Goal: Find contact information: Find contact information

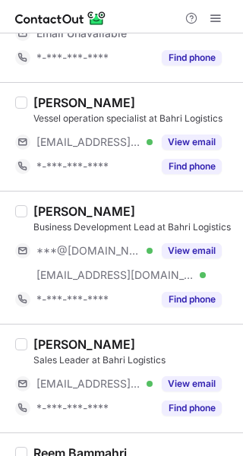
scroll to position [228, 0]
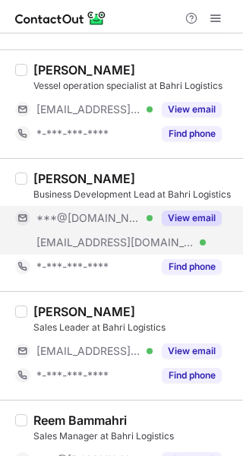
click at [191, 222] on button "View email" at bounding box center [192, 218] width 60 height 15
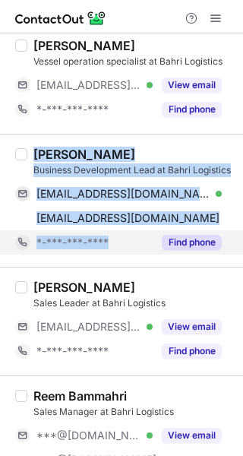
copy div "Lama Al-Tamimi Business Development Lead at Bahri Logistics lamatamimi074@gmail…"
drag, startPoint x: 35, startPoint y: 152, endPoint x: 103, endPoint y: 242, distance: 112.4
click at [116, 239] on div "Lama Al-Tamimi Business Development Lead at Bahri Logistics lamatamimi074@gmail…" at bounding box center [130, 201] width 207 height 108
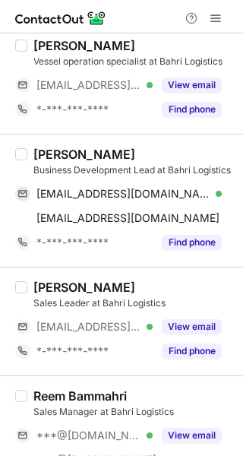
click at [132, 17] on div at bounding box center [121, 16] width 243 height 33
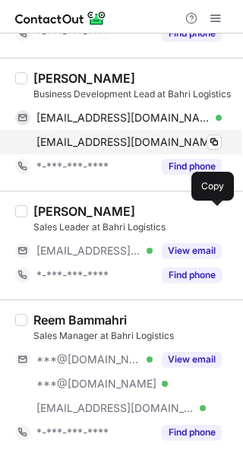
scroll to position [380, 0]
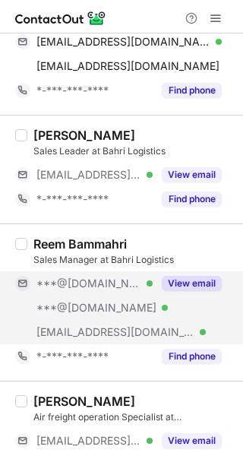
click at [188, 288] on button "View email" at bounding box center [192, 283] width 60 height 15
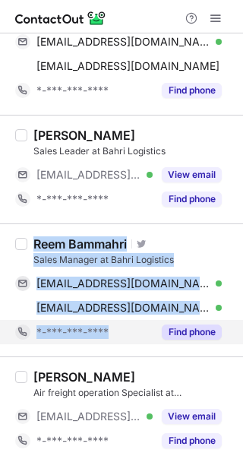
copy div "Reem Bammahri Visit Twitter profile Sales Manager at Bahri Logistics reembam@gm…"
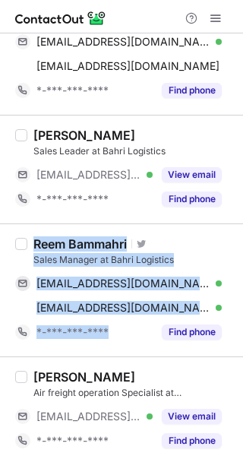
drag, startPoint x: 35, startPoint y: 243, endPoint x: 66, endPoint y: 355, distance: 115.4
click at [116, 331] on div "Reem Bammahri Visit Twitter profile Sales Manager at Bahri Logistics reembam@gm…" at bounding box center [130, 291] width 207 height 108
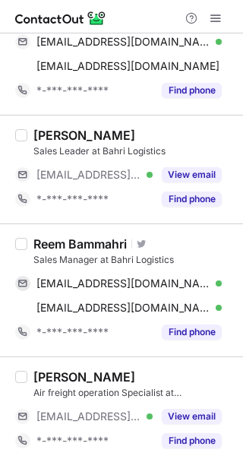
click at [150, 16] on div at bounding box center [121, 16] width 243 height 33
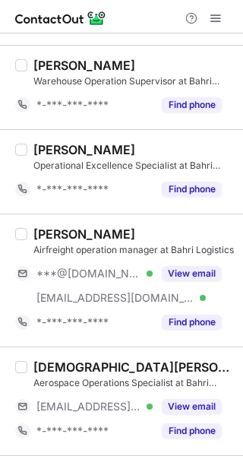
scroll to position [913, 0]
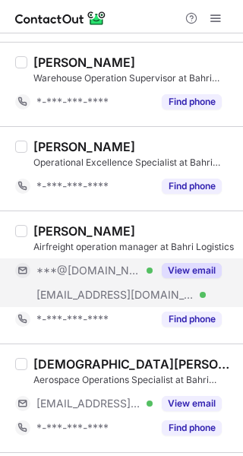
click at [174, 268] on button "View email" at bounding box center [192, 270] width 60 height 15
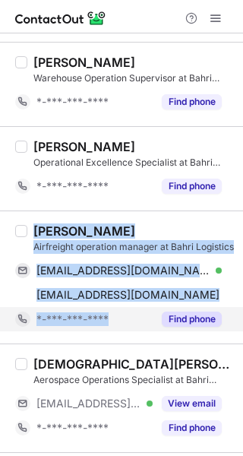
copy div "malik alamoudi Airfreight operation manager at Bahri Logistics m3amoudi@gmail.c…"
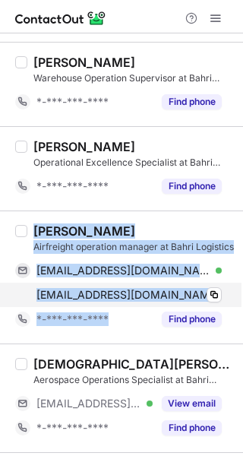
drag, startPoint x: 37, startPoint y: 233, endPoint x: 100, endPoint y: 307, distance: 97.1
click at [110, 308] on div "malik alamoudi Airfreight operation manager at Bahri Logistics m3amoudi@gmail.c…" at bounding box center [130, 278] width 207 height 108
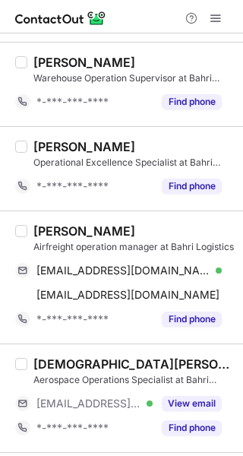
click at [132, 19] on div at bounding box center [121, 16] width 243 height 33
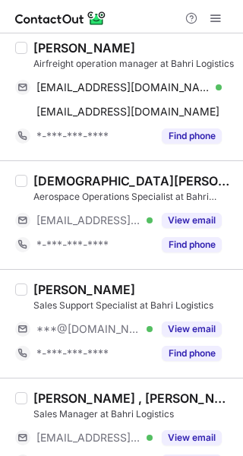
scroll to position [1141, 0]
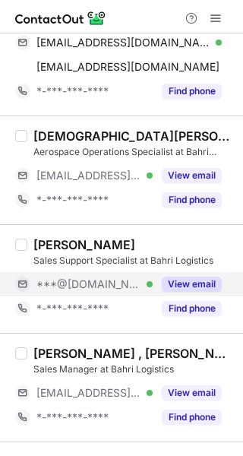
click at [176, 278] on button "View email" at bounding box center [192, 284] width 60 height 15
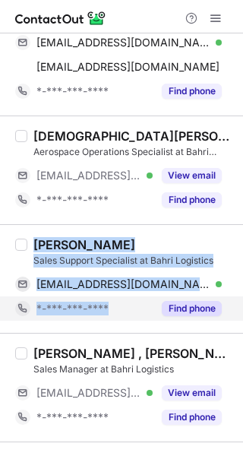
copy div "Aamir Khan Sales Support Specialist at Bahri Logistics aamirforu14@gmail.com Ve…"
drag, startPoint x: 35, startPoint y: 241, endPoint x: 102, endPoint y: 319, distance: 102.5
click at [129, 302] on div "Aamir Khan Sales Support Specialist at Bahri Logistics aamirforu14@gmail.com Ve…" at bounding box center [130, 279] width 207 height 84
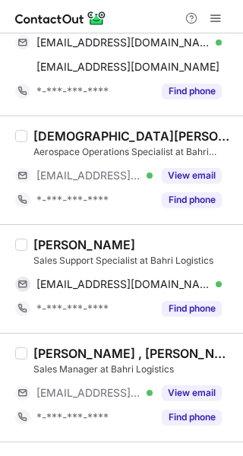
click at [112, 22] on div at bounding box center [121, 16] width 243 height 33
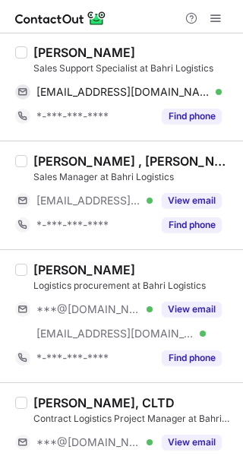
scroll to position [1369, 0]
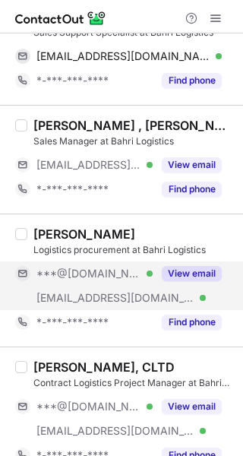
click at [174, 273] on button "View email" at bounding box center [192, 273] width 60 height 15
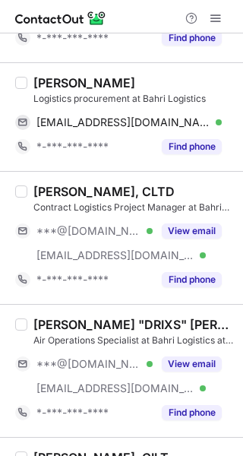
scroll to position [1522, 0]
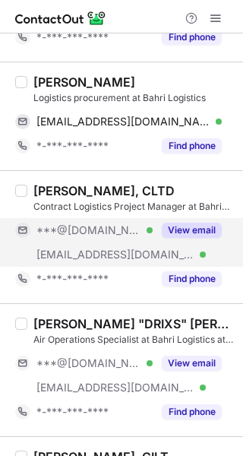
click at [180, 237] on button "View email" at bounding box center [192, 230] width 60 height 15
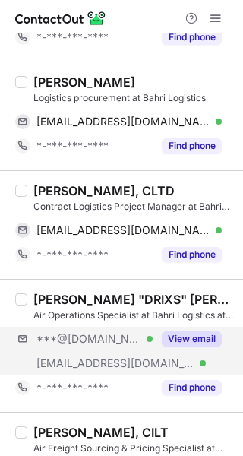
click at [202, 360] on div "***@gmail.com Verified ***@bahri.sa Verified View email" at bounding box center [124, 351] width 219 height 49
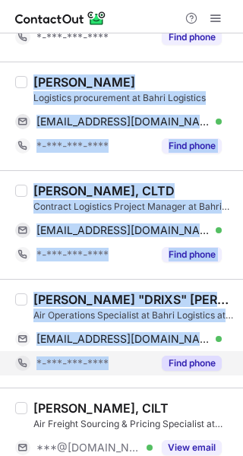
copy div "Salman Alfarraj Logistics procurement at Bahri Logistics salmansalfarraj@gmail.…"
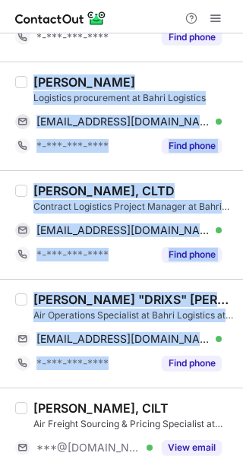
drag, startPoint x: 35, startPoint y: 81, endPoint x: 65, endPoint y: 388, distance: 308.0
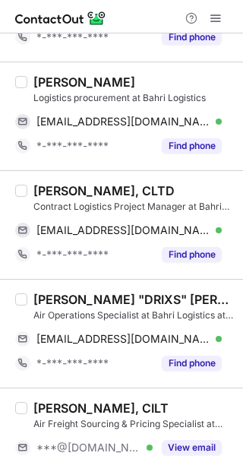
click at [134, 13] on div at bounding box center [121, 16] width 243 height 33
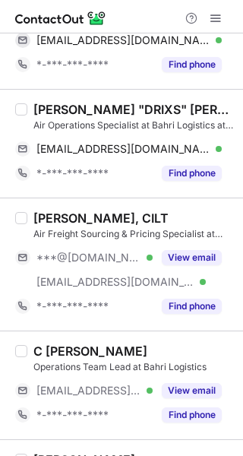
scroll to position [1750, 0]
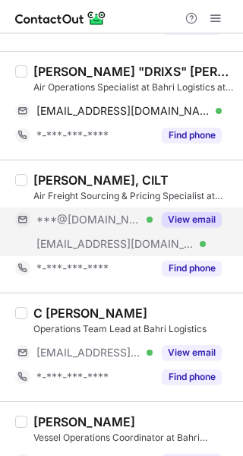
drag, startPoint x: 189, startPoint y: 212, endPoint x: 164, endPoint y: 214, distance: 26.0
click at [189, 212] on div "View email" at bounding box center [187, 220] width 69 height 24
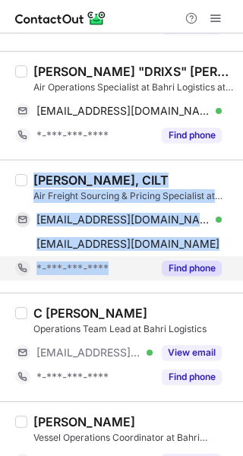
copy div "Marwah Aldosari, CILT Air Freight Sourcing & Pricing Specialist at Bahri Logist…"
drag, startPoint x: 33, startPoint y: 178, endPoint x: 82, endPoint y: 263, distance: 98.1
click at [98, 262] on div "Marwah Aldosari, CILT Air Freight Sourcing & Pricing Specialist at Bahri Logist…" at bounding box center [130, 227] width 207 height 108
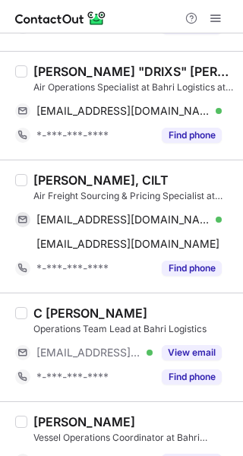
click at [122, 19] on div at bounding box center [121, 16] width 243 height 33
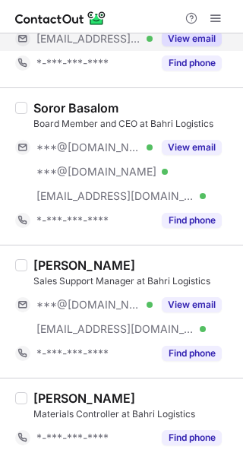
scroll to position [2359, 0]
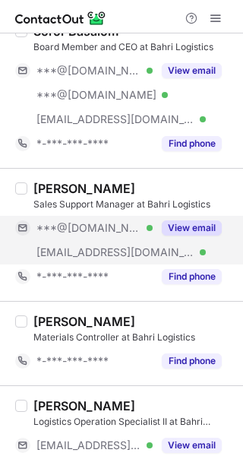
click at [212, 238] on div "View email" at bounding box center [187, 228] width 69 height 24
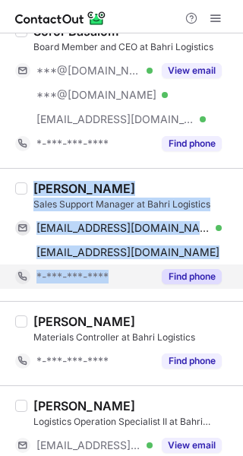
copy div "Yasmeen Aloumi Sales Support Manager at Bahri Logistics yasmeenaloumi@gmail.com…"
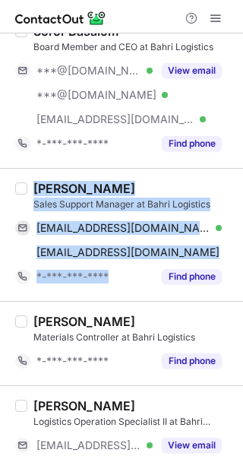
drag, startPoint x: 36, startPoint y: 185, endPoint x: 54, endPoint y: 305, distance: 121.6
click at [122, 271] on div "Yasmeen Aloumi Sales Support Manager at Bahri Logistics yasmeenaloumi@gmail.com…" at bounding box center [130, 235] width 207 height 108
click at [113, 8] on div at bounding box center [121, 16] width 243 height 33
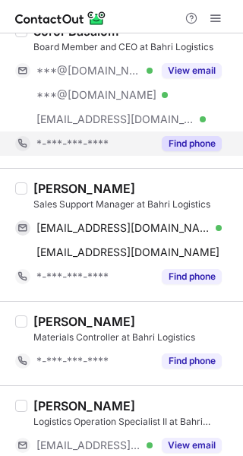
scroll to position [2397, 0]
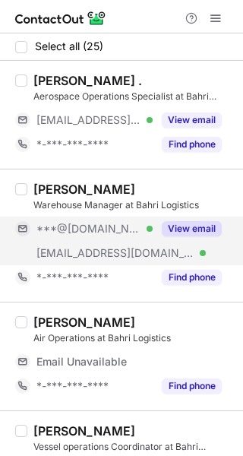
click at [179, 233] on button "View email" at bounding box center [192, 228] width 60 height 15
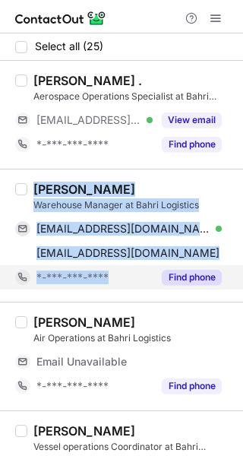
copy div "Hussain Ahmad Warehouse Manager at Bahri Logistics hussainaman0709@gmail.com Ve…"
drag, startPoint x: 34, startPoint y: 186, endPoint x: 106, endPoint y: 283, distance: 120.8
click at [116, 278] on div "Hussain Ahmad Warehouse Manager at Bahri Logistics hussainaman0709@gmail.com Ve…" at bounding box center [130, 236] width 207 height 108
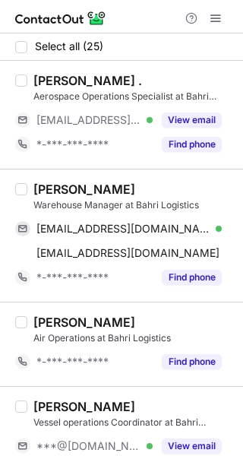
click at [120, 11] on div at bounding box center [121, 16] width 243 height 33
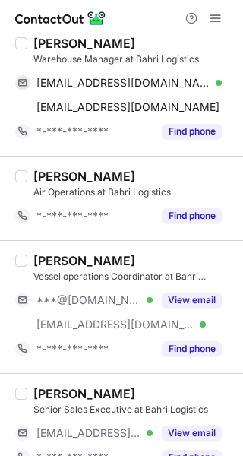
scroll to position [152, 0]
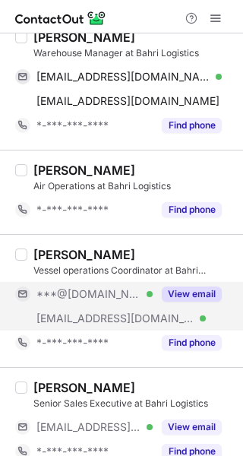
click at [198, 289] on button "View email" at bounding box center [192, 294] width 60 height 15
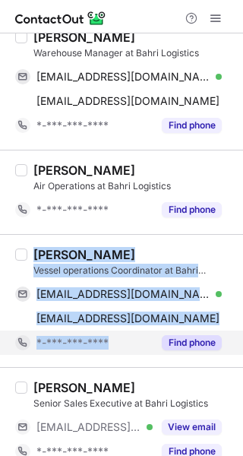
copy div "Vysakh T Narayanan Vessel operations Coordinator at Bahri Logistics vysakhtnara…"
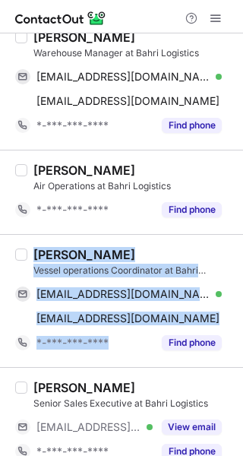
drag, startPoint x: 35, startPoint y: 253, endPoint x: 12, endPoint y: 389, distance: 137.3
click at [110, 336] on div "Vysakh T Narayanan Vessel operations Coordinator at Bahri Logistics vysakhtnara…" at bounding box center [130, 301] width 207 height 108
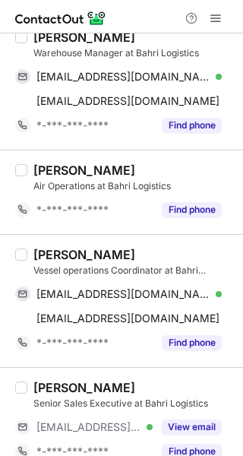
click at [115, 12] on div at bounding box center [121, 16] width 243 height 33
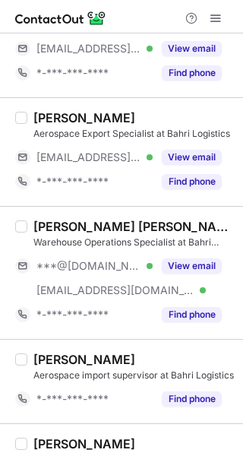
scroll to position [533, 0]
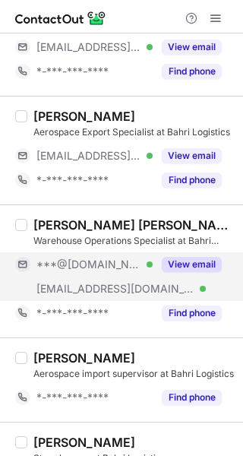
click at [170, 257] on button "View email" at bounding box center [192, 264] width 60 height 15
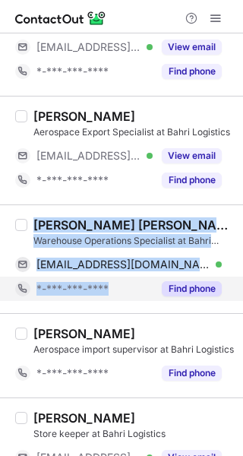
copy div "Muhammad Arslan Saleem Warehouse Operations Specialist at Bahri Logistics arsla…"
drag, startPoint x: 37, startPoint y: 224, endPoint x: 106, endPoint y: 288, distance: 94.2
click at [112, 285] on div "Muhammad Arslan Saleem Warehouse Operations Specialist at Bahri Logistics arsla…" at bounding box center [130, 260] width 207 height 84
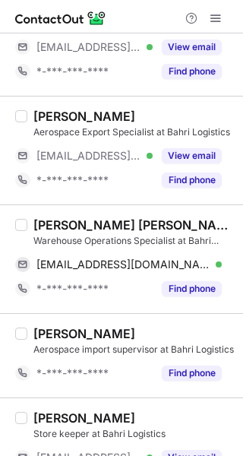
drag, startPoint x: 151, startPoint y: 9, endPoint x: 148, endPoint y: 21, distance: 11.8
click at [151, 9] on div at bounding box center [121, 16] width 243 height 33
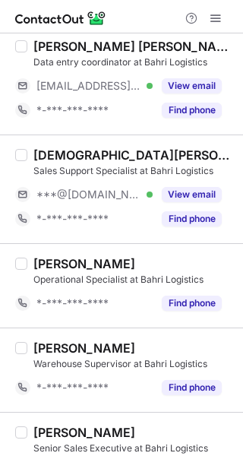
scroll to position [1826, 0]
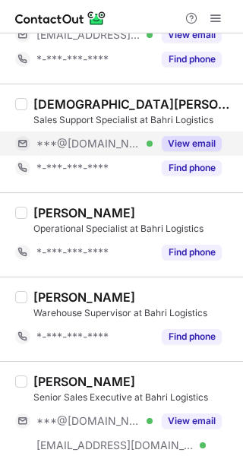
click at [205, 147] on button "View email" at bounding box center [192, 143] width 60 height 15
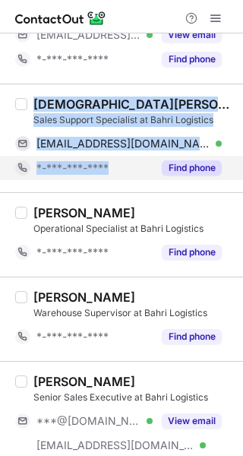
copy div "Moaiz Quraishi Sales Support Specialist at Bahri Logistics moaizquraishi@gmail.…"
drag, startPoint x: 36, startPoint y: 106, endPoint x: 108, endPoint y: 170, distance: 97.0
click at [110, 170] on div "Moaiz Quraishi Sales Support Specialist at Bahri Logistics moaizquraishi@gmail.…" at bounding box center [130, 139] width 207 height 84
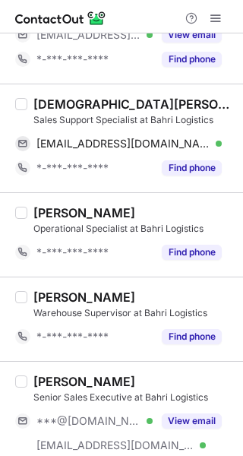
click at [126, 21] on div at bounding box center [121, 16] width 243 height 33
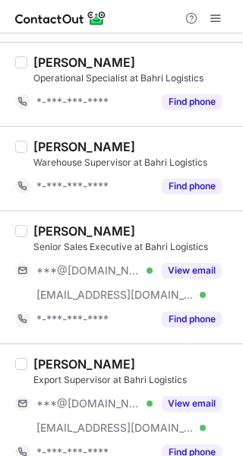
scroll to position [1978, 0]
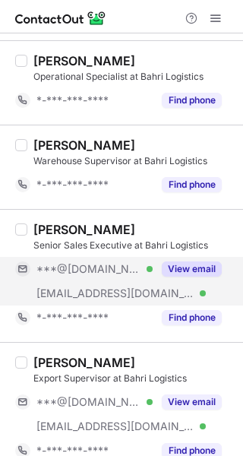
click at [176, 274] on button "View email" at bounding box center [192, 269] width 60 height 15
click at [189, 389] on div "sattam algarni Export Supervisor at Bahri Logistics ***@gmail.com Verified ***@…" at bounding box center [130, 409] width 207 height 108
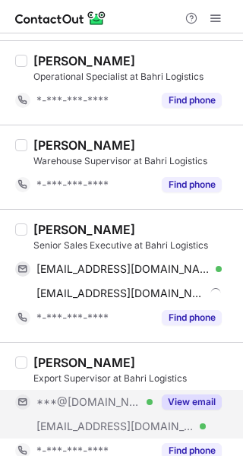
click at [189, 391] on div "View email" at bounding box center [187, 402] width 69 height 24
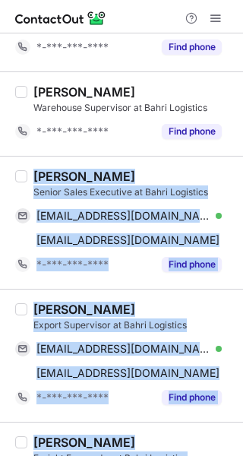
scroll to position [2156, 0]
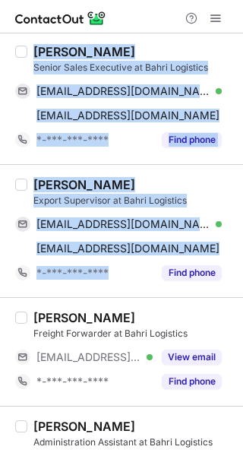
copy div "Hassan Aljehani Senior Sales Executive at Bahri Logistics hmshj6161@gmail.com V…"
drag, startPoint x: 35, startPoint y: 230, endPoint x: 126, endPoint y: 288, distance: 108.1
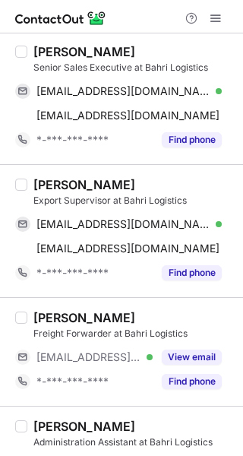
click at [150, 15] on div at bounding box center [121, 16] width 243 height 33
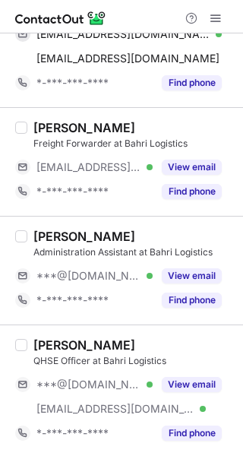
scroll to position [2348, 0]
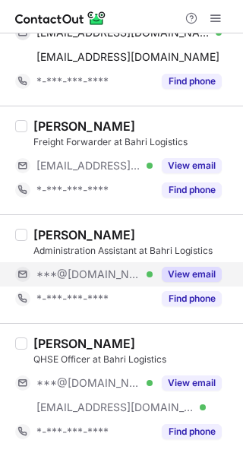
click at [173, 275] on button "View email" at bounding box center [192, 274] width 60 height 15
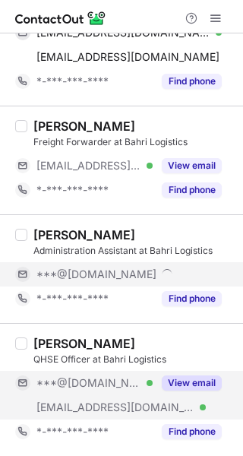
click at [201, 374] on div "View email" at bounding box center [187, 383] width 69 height 24
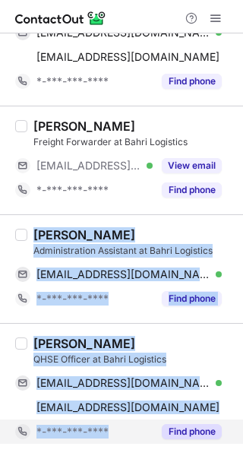
copy div "Mubashar Naseeb Administration Assistant at Bahri Logistics mubasharnaseeb1310@…"
drag, startPoint x: 35, startPoint y: 234, endPoint x: 14, endPoint y: 431, distance: 198.1
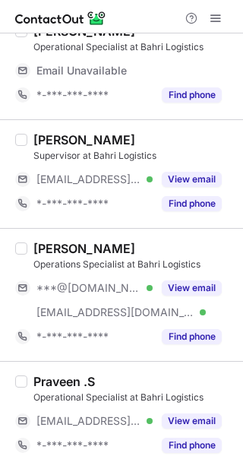
scroll to position [76, 0]
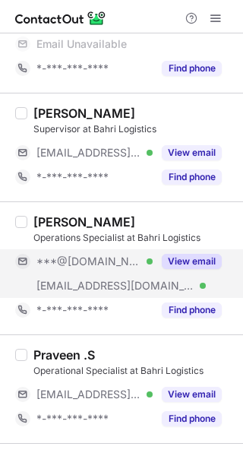
click at [192, 262] on button "View email" at bounding box center [192, 261] width 60 height 15
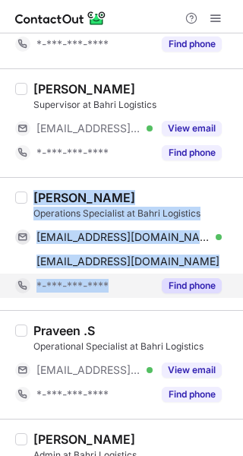
copy div "Eltayeb Elhussien Operations Specialist at Bahri Logistics zoal_t@hotmail.com V…"
drag, startPoint x: 33, startPoint y: 199, endPoint x: 102, endPoint y: 282, distance: 107.0
click at [118, 278] on div "Eltayeb Elhussien Operations Specialist at Bahri Logistics zoal_t@hotmail.com V…" at bounding box center [130, 244] width 207 height 108
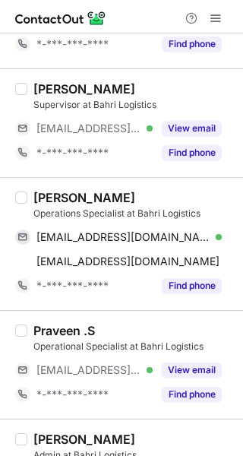
click at [117, 14] on div at bounding box center [121, 16] width 243 height 33
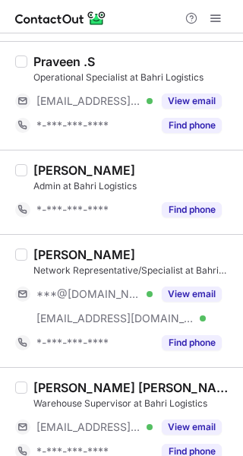
scroll to position [380, 0]
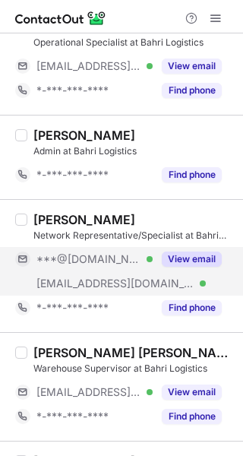
click at [205, 259] on button "View email" at bounding box center [192, 259] width 60 height 15
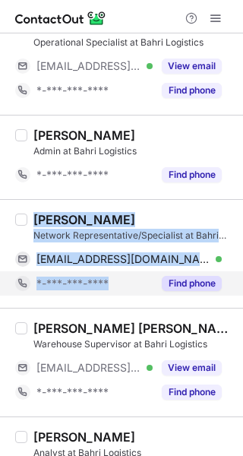
copy div "Srinivasan Subramaniyan Network Representative/Specialist at Bahri Logistics de…"
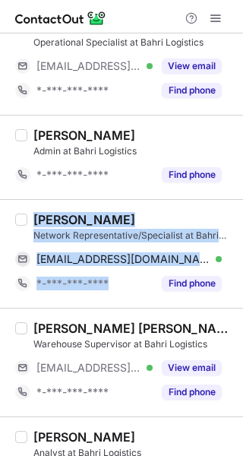
drag, startPoint x: 35, startPoint y: 217, endPoint x: 43, endPoint y: 315, distance: 98.4
click at [116, 283] on div "Srinivasan Subramaniyan Network Representative/Specialist at Bahri Logistics de…" at bounding box center [130, 254] width 207 height 84
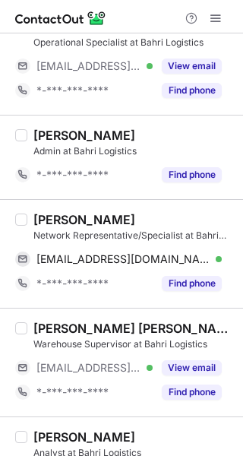
click at [138, 17] on div at bounding box center [121, 16] width 243 height 33
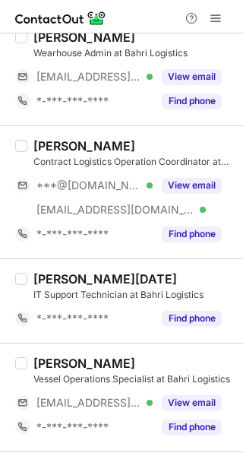
scroll to position [913, 0]
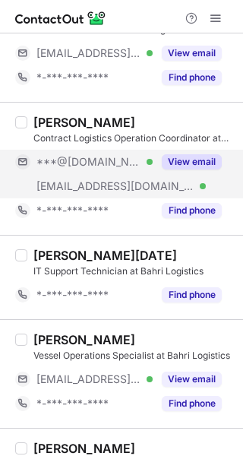
click at [212, 162] on button "View email" at bounding box center [192, 161] width 60 height 15
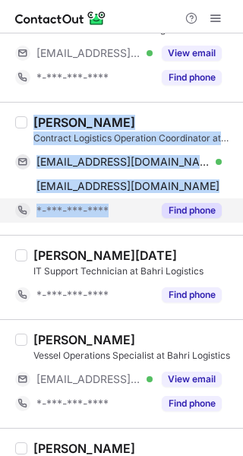
copy div "Choudhry Naqash Contract Logistics Operation Coordinator at Bahri Logistics kas…"
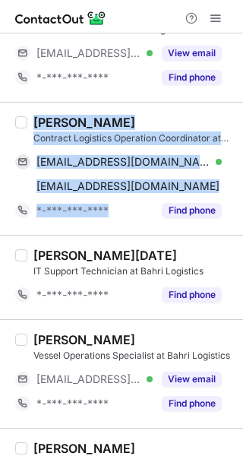
drag, startPoint x: 36, startPoint y: 122, endPoint x: 92, endPoint y: 226, distance: 118.5
click at [103, 221] on div "Choudhry Naqash Contract Logistics Operation Coordinator at Bahri Logistics kas…" at bounding box center [130, 169] width 207 height 108
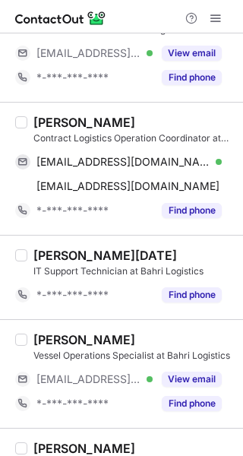
click at [119, 10] on div at bounding box center [121, 16] width 243 height 33
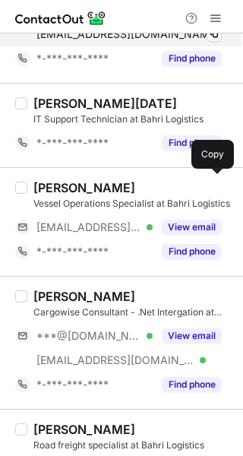
scroll to position [1141, 0]
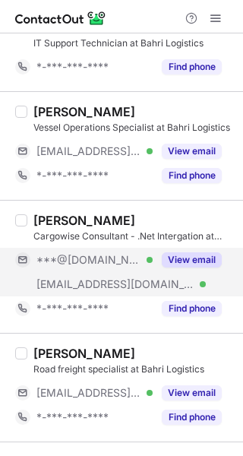
click at [185, 250] on div "View email" at bounding box center [187, 260] width 69 height 24
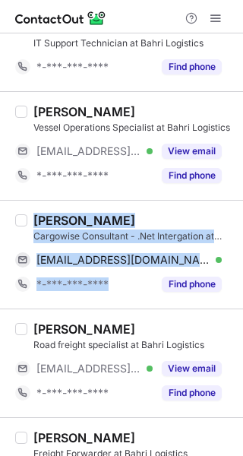
copy div "Pankaj Goel Cargowise Consultant - .Net Intergation at Bahri Logistics pankajgo…"
drag, startPoint x: 33, startPoint y: 219, endPoint x: 143, endPoint y: 297, distance: 134.3
click at [143, 297] on div "Pankaj Goel Cargowise Consultant - .Net Intergation at Bahri Logistics pankajgo…" at bounding box center [121, 254] width 243 height 109
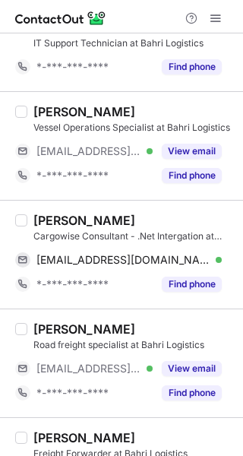
drag, startPoint x: 134, startPoint y: 8, endPoint x: 131, endPoint y: 30, distance: 21.5
click at [134, 8] on div at bounding box center [121, 16] width 243 height 33
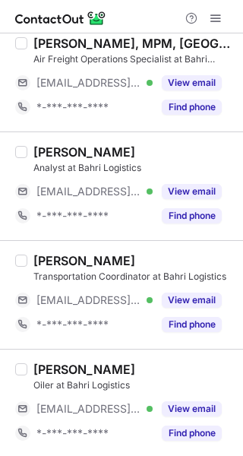
scroll to position [1840, 0]
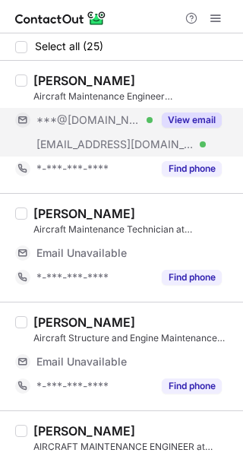
click at [205, 122] on button "View email" at bounding box center [192, 120] width 60 height 15
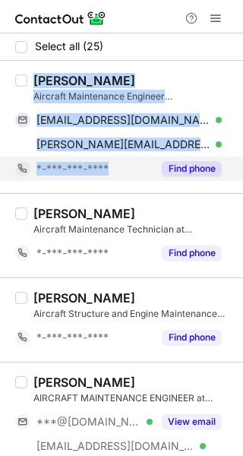
copy div "[PERSON_NAME] Aircraft Maintenance Engineer (A320F,A350,B737Ng&Max,B787,B777 B1…"
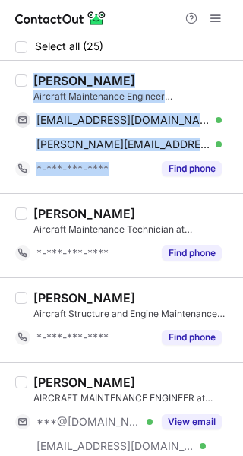
drag, startPoint x: 37, startPoint y: 80, endPoint x: 24, endPoint y: 237, distance: 158.0
click at [110, 161] on div "[PERSON_NAME] Aircraft Maintenance Engineer (A320F,A350,B737Ng&Max,B787,B777 B1…" at bounding box center [130, 127] width 207 height 108
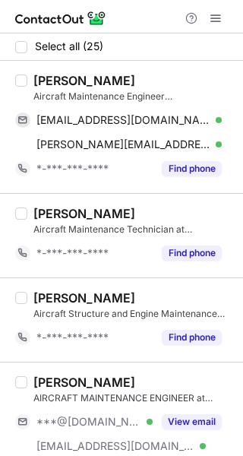
click at [146, 10] on div at bounding box center [121, 16] width 243 height 33
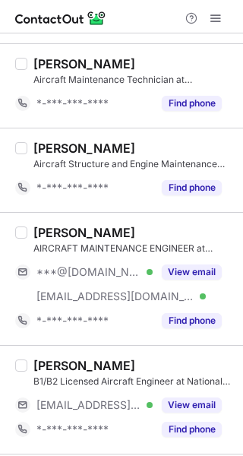
scroll to position [152, 0]
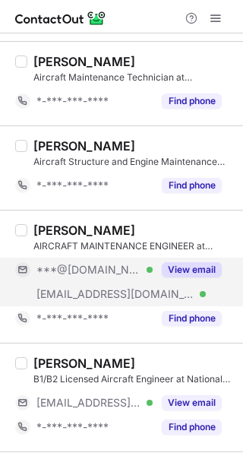
click at [185, 263] on button "View email" at bounding box center [192, 269] width 60 height 15
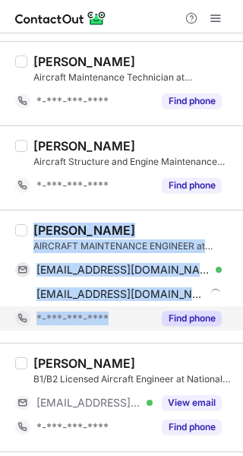
copy div "[PERSON_NAME] AIRCRAFT MAINTENANCE ENGINEER at [GEOGRAPHIC_DATA] Support - Nags…"
drag, startPoint x: 33, startPoint y: 224, endPoint x: 103, endPoint y: 315, distance: 114.4
click at [114, 311] on div "[PERSON_NAME] AIRCRAFT MAINTENANCE ENGINEER at [GEOGRAPHIC_DATA] Support - Nags…" at bounding box center [130, 277] width 207 height 108
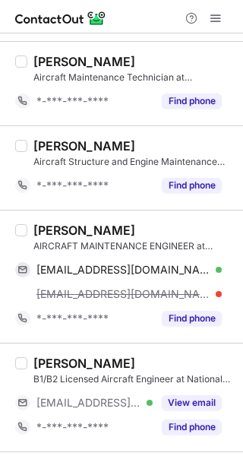
click at [148, 7] on div at bounding box center [121, 16] width 243 height 33
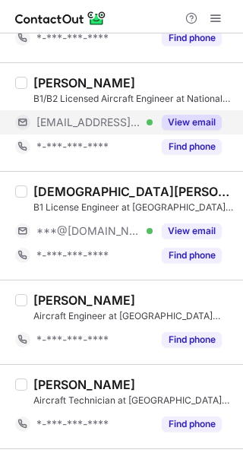
scroll to position [456, 0]
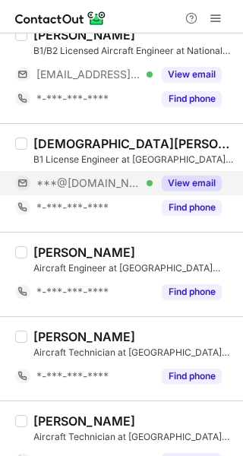
click at [183, 191] on div "View email" at bounding box center [187, 183] width 69 height 24
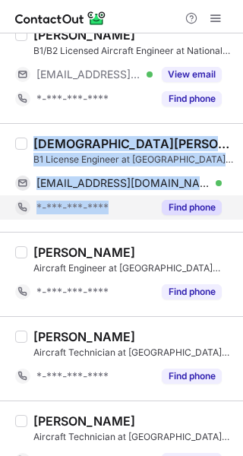
copy div "Muhammad Usman B1 License Engineer at National Aviation Ground Support - Nags u…"
drag, startPoint x: 34, startPoint y: 141, endPoint x: 101, endPoint y: 204, distance: 92.0
click at [119, 198] on div "Muhammad Usman B1 License Engineer at National Aviation Ground Support - Nags u…" at bounding box center [130, 178] width 207 height 84
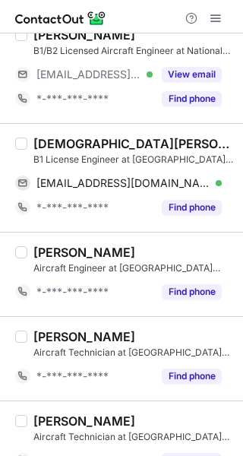
click at [153, 17] on div at bounding box center [121, 16] width 243 height 33
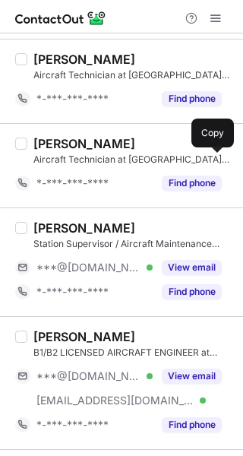
scroll to position [761, 0]
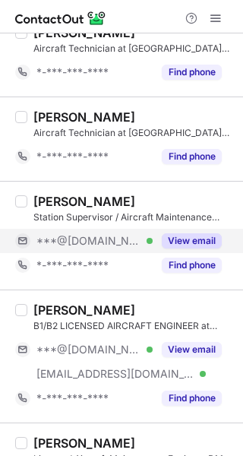
drag, startPoint x: 182, startPoint y: 229, endPoint x: 182, endPoint y: 243, distance: 13.7
click at [182, 231] on div "View email" at bounding box center [187, 241] width 69 height 24
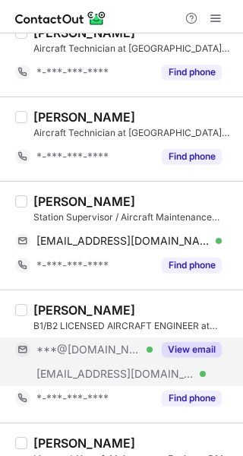
click at [201, 354] on button "View email" at bounding box center [192, 349] width 60 height 15
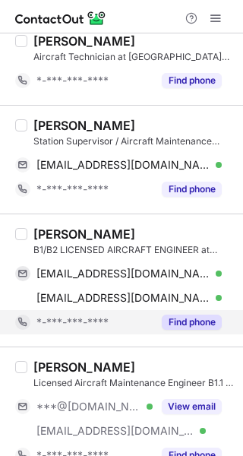
scroll to position [913, 0]
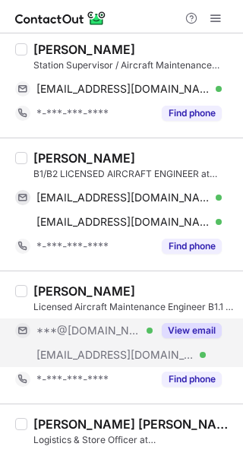
click at [196, 328] on button "View email" at bounding box center [192, 330] width 60 height 15
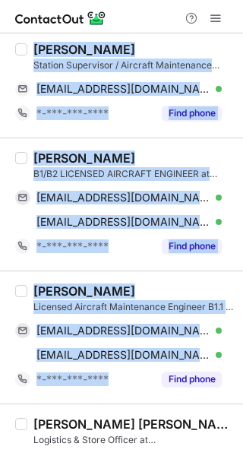
copy div "MOHAMMED SHAJI KALIPPADAN Station Supervisor / Aircraft Maintenance Engineer at…"
drag, startPoint x: 59, startPoint y: 95, endPoint x: 28, endPoint y: 415, distance: 321.1
click at [137, 394] on div "Select all (25) Abdullah Ravindran Aircraft Maintenance Engineer (A320F,A350,B7…" at bounding box center [121, 383] width 243 height 2527
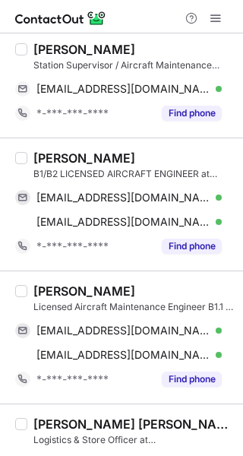
drag, startPoint x: 160, startPoint y: 11, endPoint x: 152, endPoint y: 29, distance: 19.1
click at [160, 11] on div at bounding box center [121, 16] width 243 height 33
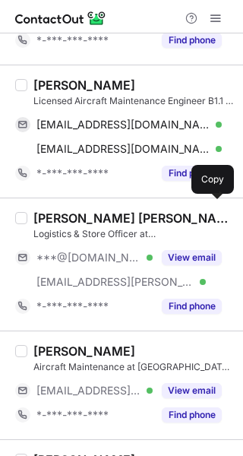
scroll to position [1141, 0]
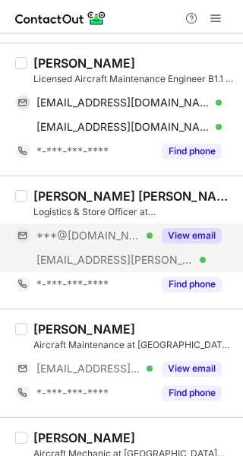
click at [173, 237] on button "View email" at bounding box center [192, 235] width 60 height 15
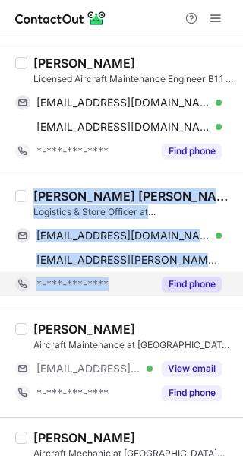
copy div "ABDUL ADNAN SYED Logistics & Store Officer at National Aviation Ground Support …"
drag, startPoint x: 33, startPoint y: 194, endPoint x: 85, endPoint y: 292, distance: 110.9
click at [108, 285] on div "ABDUL ADNAN SYED Logistics & Store Officer at National Aviation Ground Support …" at bounding box center [130, 243] width 207 height 108
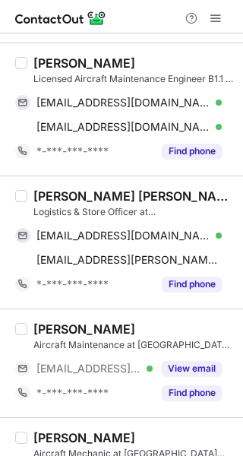
click at [141, 17] on div at bounding box center [121, 16] width 243 height 33
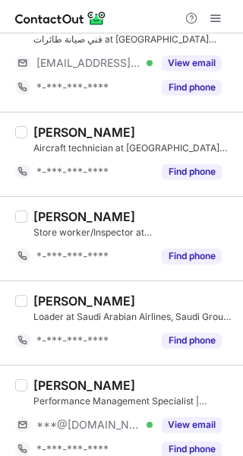
scroll to position [2104, 0]
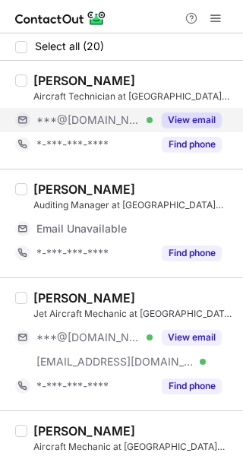
click at [202, 114] on button "View email" at bounding box center [192, 120] width 60 height 15
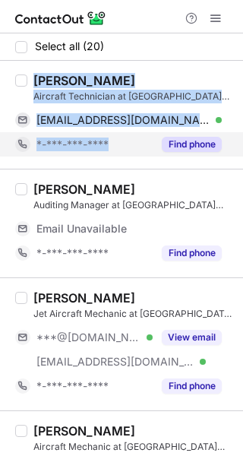
copy div "[PERSON_NAME] Aircraft Technician at [GEOGRAPHIC_DATA] Support - Nags [EMAIL_AD…"
drag, startPoint x: 35, startPoint y: 78, endPoint x: 103, endPoint y: 147, distance: 96.8
click at [107, 146] on div "Emad Alshehri Aircraft Technician at National Aviation Ground Support - Nags em…" at bounding box center [130, 115] width 207 height 84
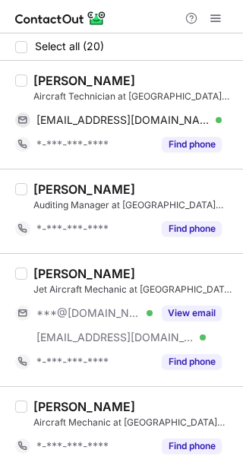
click at [139, 15] on div at bounding box center [121, 16] width 243 height 33
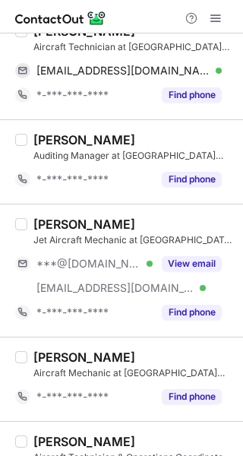
scroll to position [76, 0]
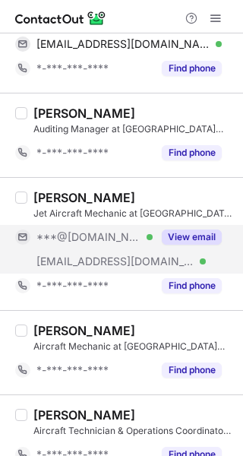
click at [195, 234] on button "View email" at bounding box center [192, 237] width 60 height 15
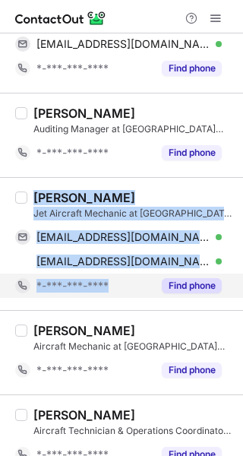
copy div "Mohammed Aljohani Jet Aircraft Mechanic at National Aviation Ground Support - N…"
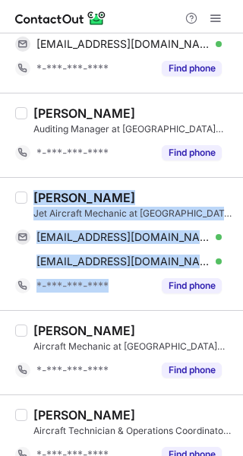
drag, startPoint x: 37, startPoint y: 195, endPoint x: 77, endPoint y: 321, distance: 132.6
click at [119, 278] on div "Mohammed Aljohani Jet Aircraft Mechanic at National Aviation Ground Support - N…" at bounding box center [130, 244] width 207 height 108
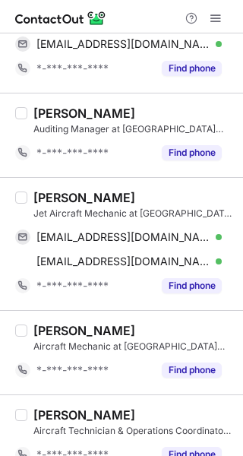
click at [143, 11] on div at bounding box center [121, 16] width 243 height 33
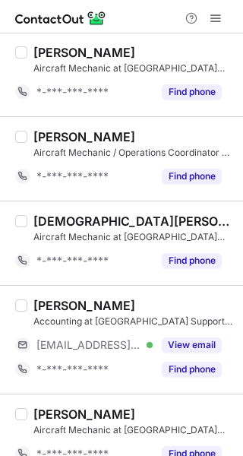
scroll to position [1439, 0]
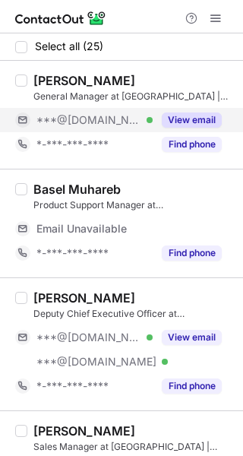
click at [201, 116] on button "View email" at bounding box center [192, 120] width 60 height 15
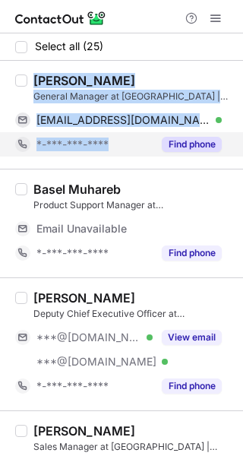
copy div "Emad Abughazaleh General Manager at OMATRA | Orient Agents for Trading Co. esss…"
drag, startPoint x: 34, startPoint y: 80, endPoint x: 94, endPoint y: 146, distance: 88.9
click at [106, 142] on div "Emad Abughazaleh General Manager at OMATRA | Orient Agents for Trading Co. esss…" at bounding box center [130, 115] width 207 height 84
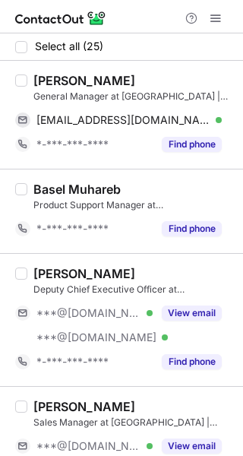
click at [129, 16] on div at bounding box center [121, 16] width 243 height 33
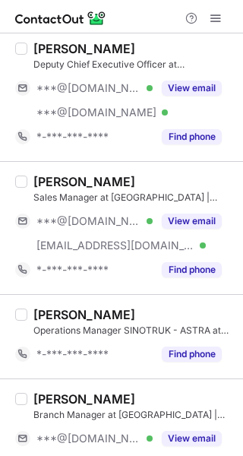
scroll to position [228, 0]
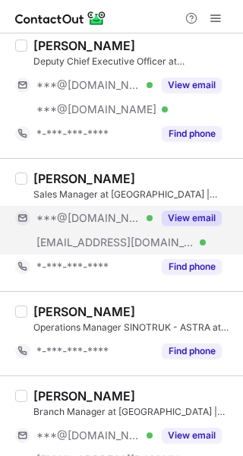
click at [196, 217] on button "View email" at bounding box center [192, 218] width 60 height 15
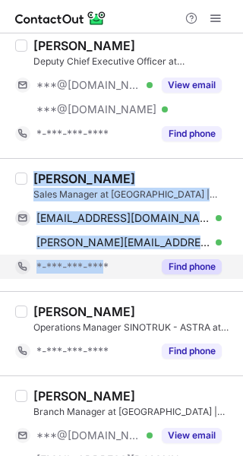
copy div "Mohammad Kazan Sales Manager at OMATRA | Orient Agents for Trading Co. mohammad…"
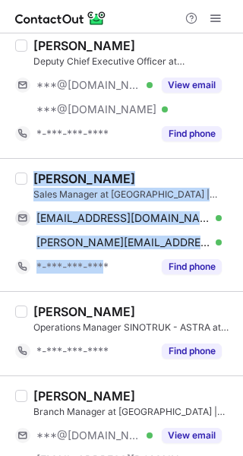
drag, startPoint x: 34, startPoint y: 176, endPoint x: 8, endPoint y: 316, distance: 142.4
click at [104, 263] on div "Mohammad Kazan Sales Manager at OMATRA | Orient Agents for Trading Co. mohammad…" at bounding box center [130, 225] width 207 height 108
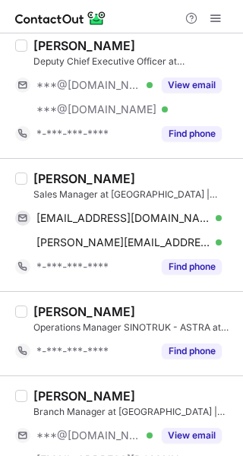
click at [113, 18] on div at bounding box center [121, 16] width 243 height 33
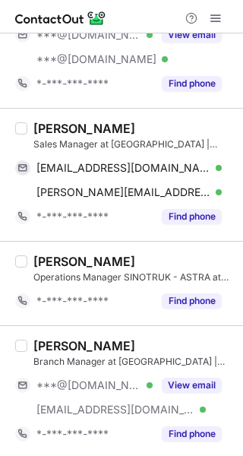
scroll to position [380, 0]
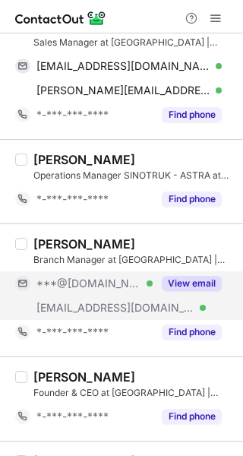
click at [179, 275] on div "View email" at bounding box center [187, 284] width 69 height 24
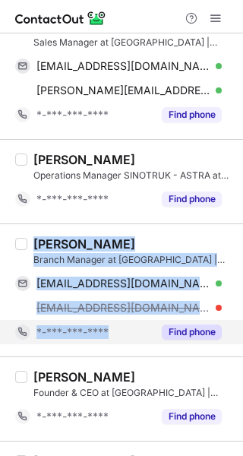
copy div "Ziad Tabbara Branch Manager at OMATRA | Orient Agents for Trading Co. ziadtabba…"
drag, startPoint x: 36, startPoint y: 241, endPoint x: 83, endPoint y: 331, distance: 101.4
click at [95, 326] on div "Ziad Tabbara Branch Manager at OMATRA | Orient Agents for Trading Co. ziadtabba…" at bounding box center [130, 291] width 207 height 108
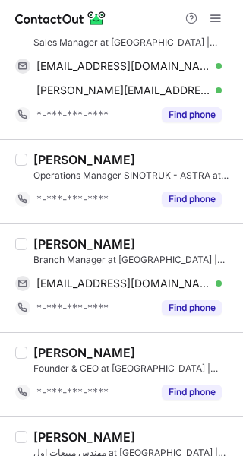
click at [132, 7] on div at bounding box center [121, 16] width 243 height 33
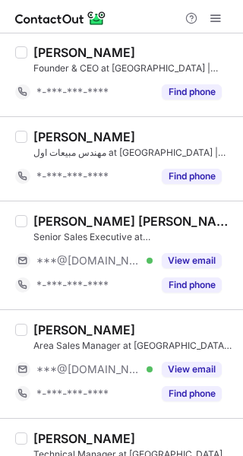
scroll to position [685, 0]
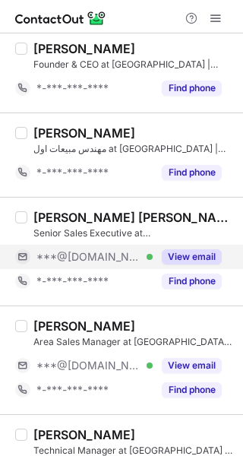
click at [196, 256] on button "View email" at bounding box center [192, 257] width 60 height 15
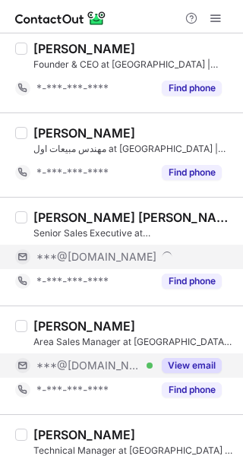
click at [196, 358] on div "View email" at bounding box center [187, 366] width 69 height 24
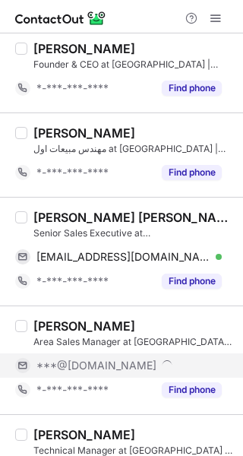
scroll to position [761, 0]
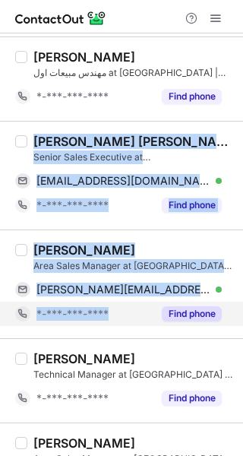
copy div "Fida Ahmad Abdul Ghafoor Senior Sales Executive at OMATRA | Orient Agents for T…"
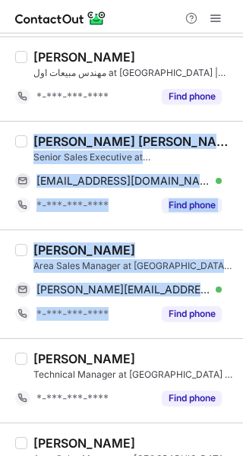
drag, startPoint x: 34, startPoint y: 143, endPoint x: 80, endPoint y: 329, distance: 191.9
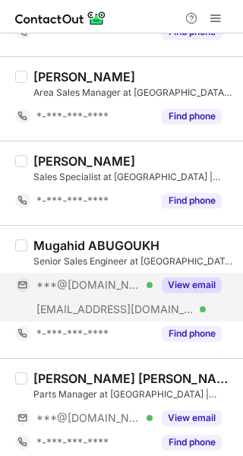
scroll to position [1141, 0]
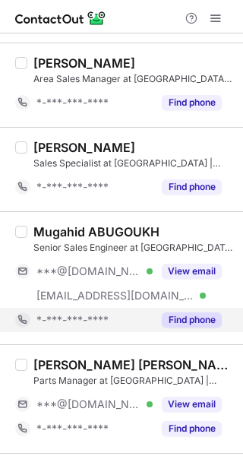
drag, startPoint x: 196, startPoint y: 275, endPoint x: 192, endPoint y: 310, distance: 35.2
click at [196, 278] on button "View email" at bounding box center [192, 271] width 60 height 15
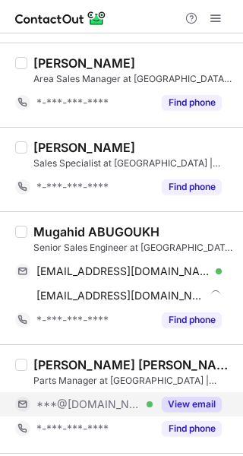
click at [214, 402] on button "View email" at bounding box center [192, 404] width 60 height 15
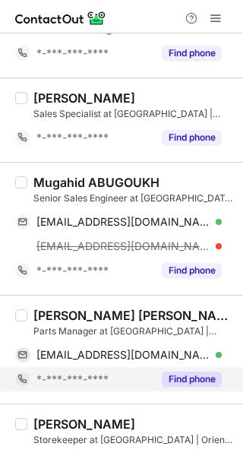
scroll to position [1217, 0]
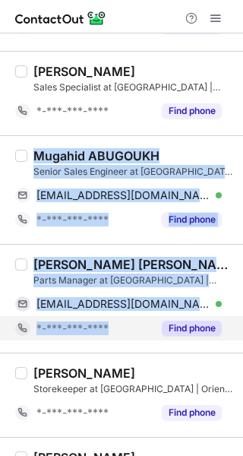
copy div "Mugahid ABUGOUKH Senior Sales Engineer at OMATRA | Orient Agents for Trading Co…"
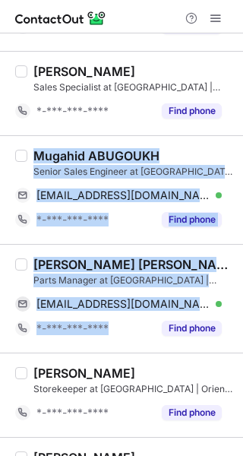
drag, startPoint x: 36, startPoint y: 151, endPoint x: 54, endPoint y: 375, distance: 225.2
click at [131, 340] on div "Select all (25) Emad Abughazaleh General Manager at OMATRA | Orient Agents for …" at bounding box center [121, 55] width 243 height 2479
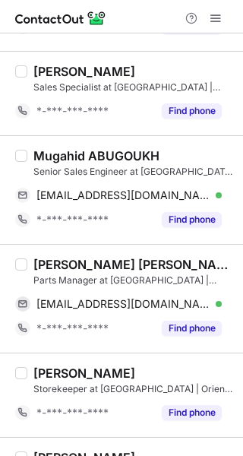
click at [135, 6] on div at bounding box center [121, 16] width 243 height 33
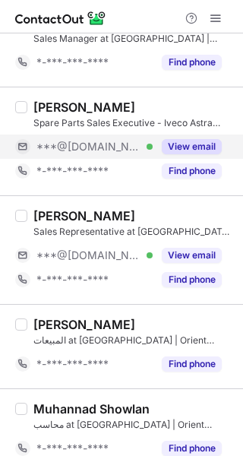
scroll to position [1978, 0]
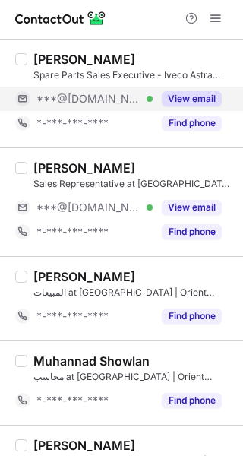
click at [200, 98] on button "View email" at bounding box center [192, 98] width 60 height 15
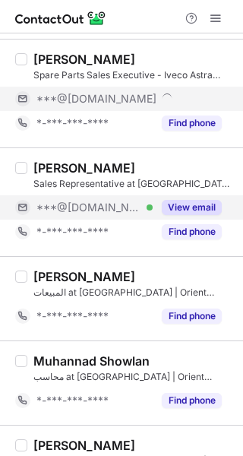
click at [193, 198] on div "View email" at bounding box center [187, 208] width 69 height 24
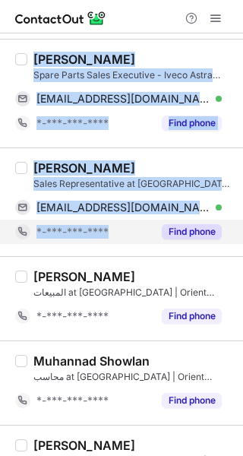
copy div "Aly Essam Amer Spare Parts Sales Executive - Iveco Astra Trucks & Sinotruk at O…"
drag, startPoint x: 33, startPoint y: 59, endPoint x: 117, endPoint y: 224, distance: 184.4
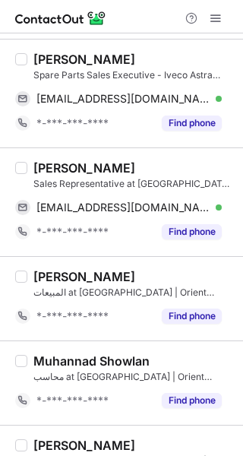
click at [144, 15] on div at bounding box center [121, 16] width 243 height 33
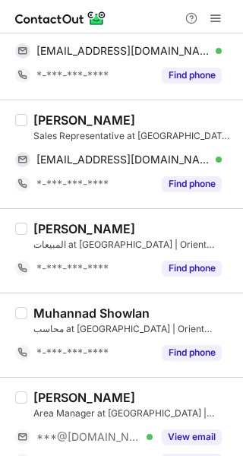
scroll to position [2056, 0]
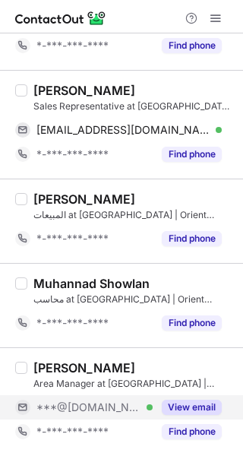
click at [205, 405] on button "View email" at bounding box center [192, 407] width 60 height 15
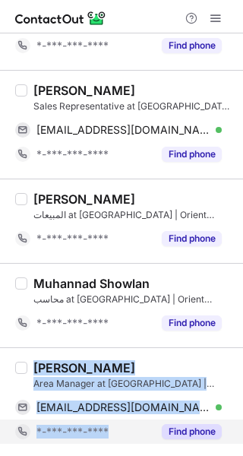
copy div "Khaled Qoura Area Manager at OMATRA | Orient Agents for Trading Co. khaled_qour…"
drag, startPoint x: 35, startPoint y: 365, endPoint x: 73, endPoint y: 435, distance: 79.7
click at [118, 421] on div "Khaled Qoura Area Manager at OMATRA | Orient Agents for Trading Co. khaled_qour…" at bounding box center [130, 403] width 207 height 84
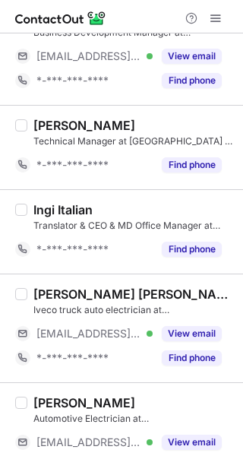
scroll to position [594, 0]
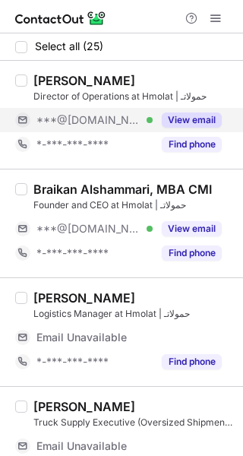
click at [185, 119] on button "View email" at bounding box center [192, 120] width 60 height 15
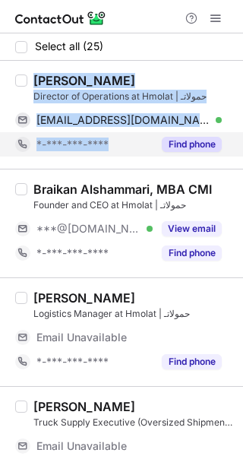
copy div "Ahmed Kalmoush Director of Operations at Hmolat | حمولاتـ ahmedawadkalmoush@gma…"
drag, startPoint x: 36, startPoint y: 78, endPoint x: 98, endPoint y: 150, distance: 94.9
click at [98, 150] on div "Ahmed Kalmoush Director of Operations at Hmolat | حمولاتـ ahmedawadkalmoush@gma…" at bounding box center [130, 115] width 207 height 84
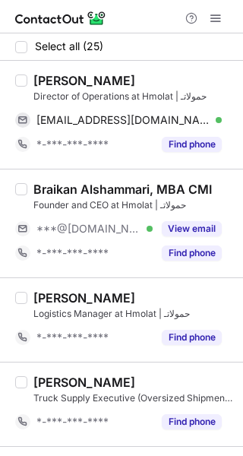
click at [123, 17] on div at bounding box center [121, 16] width 243 height 33
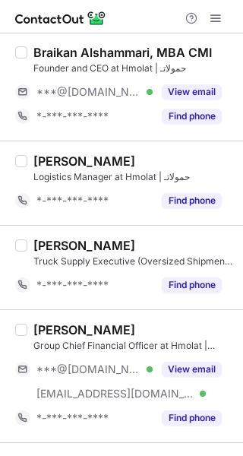
scroll to position [152, 0]
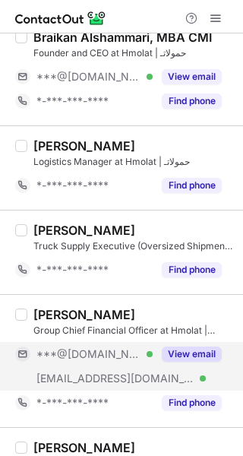
click at [180, 345] on div "View email" at bounding box center [187, 354] width 69 height 24
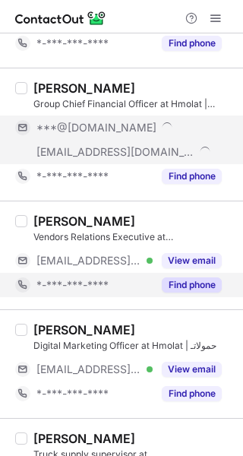
scroll to position [380, 0]
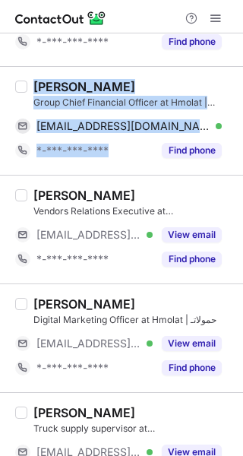
copy div "Mahmoud Mady Group Chief Financial Officer at Hmolat | حمولاتـ mahmoudmady@hotm…"
drag, startPoint x: 37, startPoint y: 87, endPoint x: 2, endPoint y: 218, distance: 134.7
click at [113, 172] on div "Mahmoud Mady Group Chief Financial Officer at Hmolat | حمولاتـ mahmoudmady@hotm…" at bounding box center [121, 120] width 243 height 109
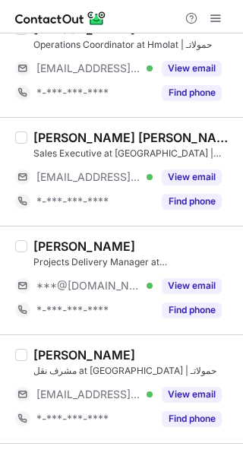
scroll to position [913, 0]
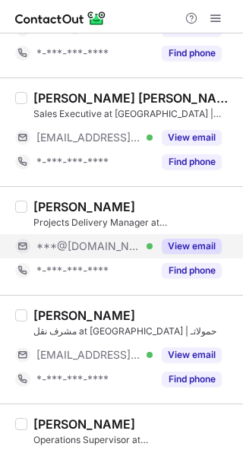
click at [193, 243] on button "View email" at bounding box center [192, 246] width 60 height 15
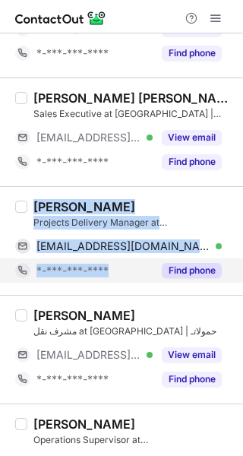
copy div "Abdu Al-Karimi Projects Delivery Manager at Hmolat | حمولاتـ abdu664055@gmail.c…"
drag, startPoint x: 34, startPoint y: 205, endPoint x: 106, endPoint y: 275, distance: 100.6
click at [118, 271] on div "Abdu Al-Karimi Projects Delivery Manager at Hmolat | حمولاتـ abdu664055@gmail.c…" at bounding box center [130, 241] width 207 height 84
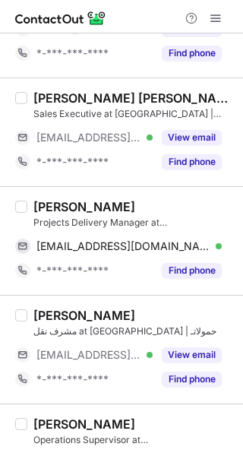
click at [116, 18] on div at bounding box center [121, 16] width 243 height 33
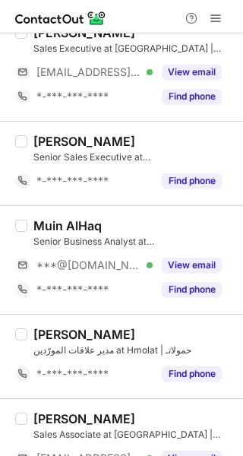
scroll to position [1674, 0]
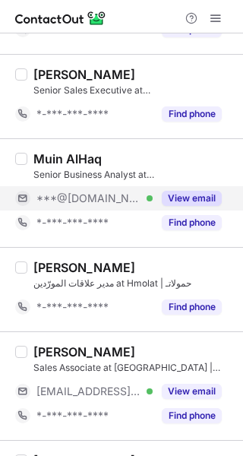
click at [173, 205] on button "View email" at bounding box center [192, 198] width 60 height 15
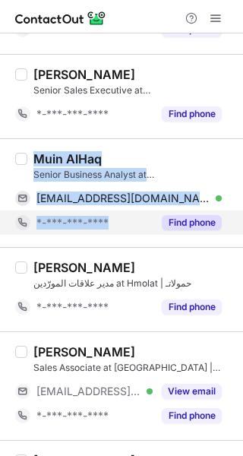
copy div "Muin AlHaq Senior Business Analyst at Hmolat | حمولاتـ muin-al.haq@hotmail.com …"
drag, startPoint x: 33, startPoint y: 154, endPoint x: 78, endPoint y: 231, distance: 88.3
click at [93, 227] on div "Muin AlHaq Senior Business Analyst at Hmolat | حمولاتـ muin-al.haq@hotmail.com …" at bounding box center [130, 193] width 207 height 84
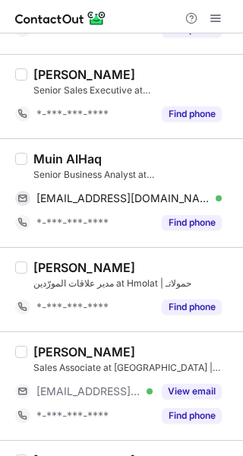
click at [123, 22] on div at bounding box center [121, 16] width 243 height 33
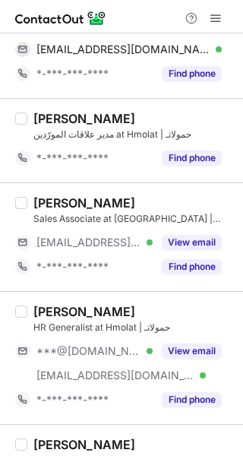
scroll to position [1826, 0]
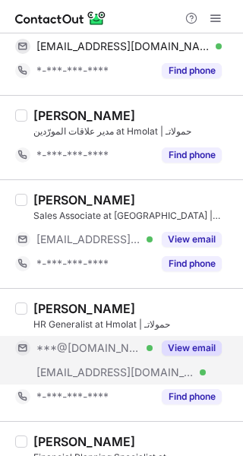
click at [182, 343] on button "View email" at bounding box center [192, 348] width 60 height 15
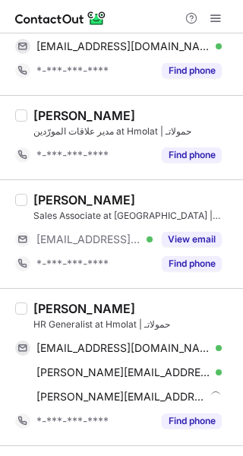
scroll to position [1902, 0]
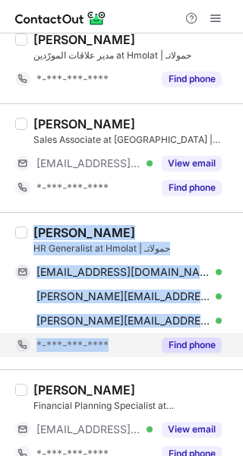
copy div "Khalid Alrashidi HR Generalist at Hmolat | حمولاتـ khalidhameedalrashidi@gmail.…"
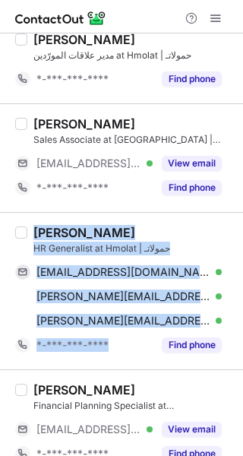
drag, startPoint x: 33, startPoint y: 231, endPoint x: 55, endPoint y: 406, distance: 176.3
click at [100, 365] on div "Khalid Alrashidi HR Generalist at Hmolat | حمولاتـ khalidhameedalrashidi@gmail.…" at bounding box center [121, 290] width 243 height 157
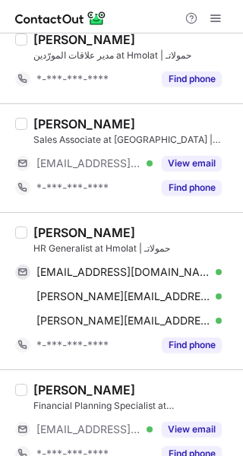
click at [132, 17] on div at bounding box center [121, 16] width 243 height 33
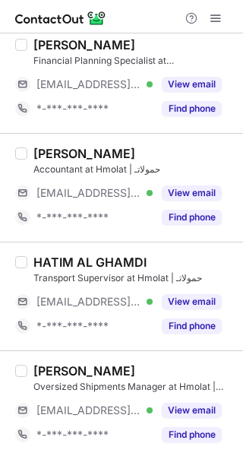
scroll to position [2250, 0]
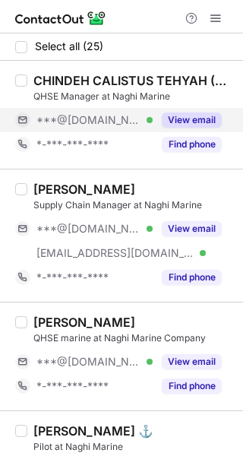
click at [188, 116] on button "View email" at bounding box center [192, 120] width 60 height 15
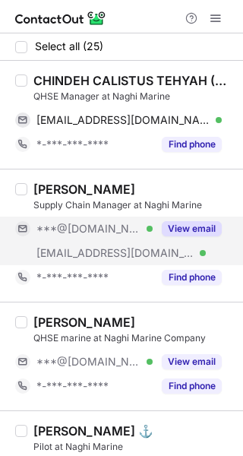
click at [182, 222] on button "View email" at bounding box center [192, 228] width 60 height 15
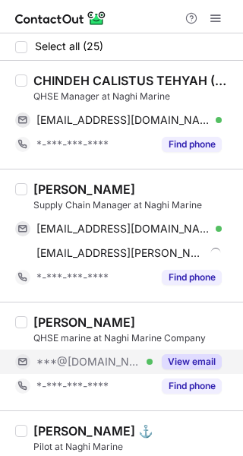
click at [177, 358] on button "View email" at bounding box center [192, 362] width 60 height 15
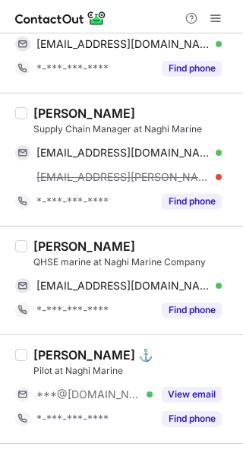
drag, startPoint x: 177, startPoint y: 385, endPoint x: 166, endPoint y: 382, distance: 11.1
click at [176, 386] on div "View email" at bounding box center [187, 395] width 69 height 24
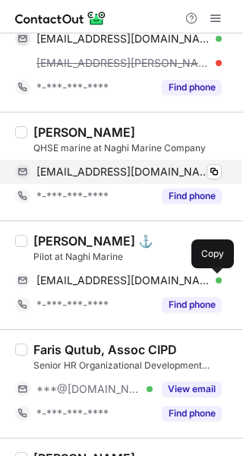
scroll to position [228, 0]
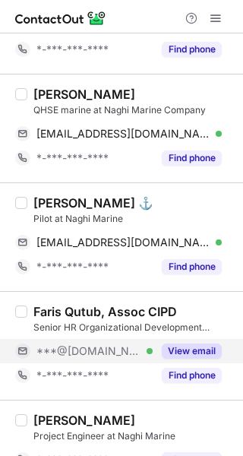
click at [192, 353] on button "View email" at bounding box center [192, 351] width 60 height 15
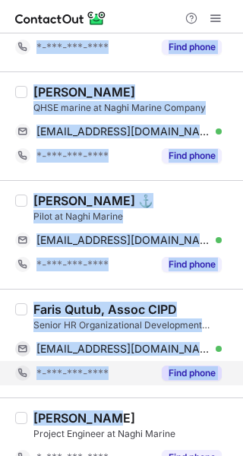
scroll to position [211, 0]
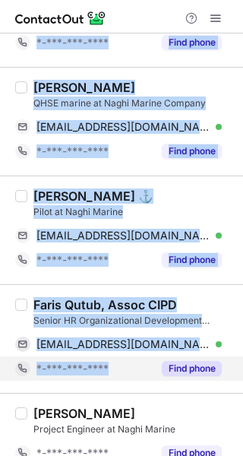
copy div "CHINDEH CALISTUS TEHYAH (QHSE PROFESSIONAL) (CERTIOSH-IDIP NEBOSH)ISO QHSE Mana…"
drag, startPoint x: 33, startPoint y: 78, endPoint x: 140, endPoint y: 371, distance: 311.7
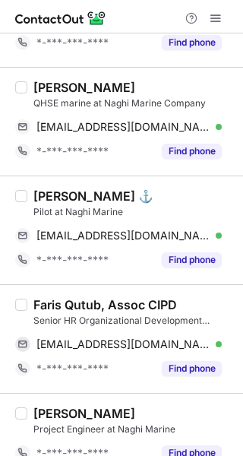
click at [130, 17] on div at bounding box center [121, 16] width 243 height 33
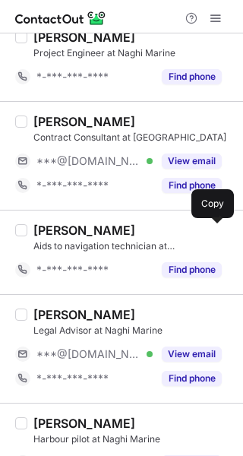
scroll to position [591, 0]
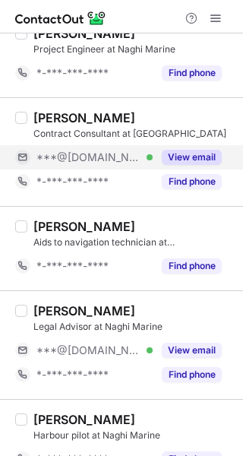
click at [204, 167] on div "View email" at bounding box center [187, 157] width 69 height 24
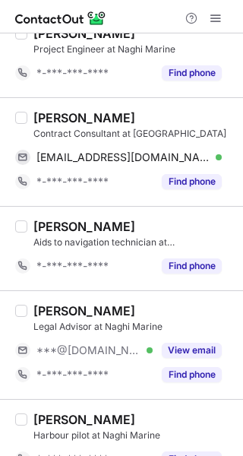
drag, startPoint x: 189, startPoint y: 355, endPoint x: 159, endPoint y: 329, distance: 39.4
click at [189, 354] on button "View email" at bounding box center [192, 350] width 60 height 15
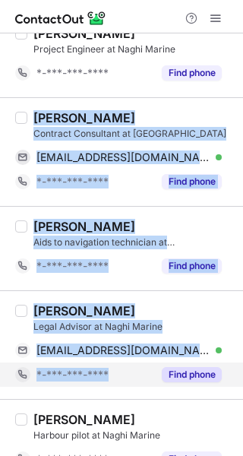
copy div "Hatim Al Nasser Contract Consultant at Naghi Marine lawhatemz@gmail.com Verifie…"
drag, startPoint x: 35, startPoint y: 113, endPoint x: 122, endPoint y: 378, distance: 278.6
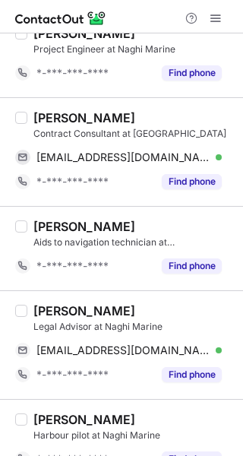
drag, startPoint x: 110, startPoint y: 19, endPoint x: 109, endPoint y: 30, distance: 10.8
click at [110, 19] on div at bounding box center [121, 16] width 243 height 33
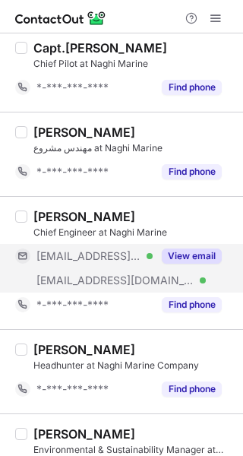
scroll to position [1124, 0]
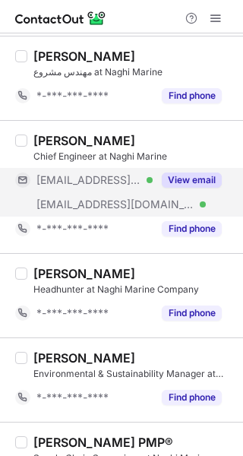
click at [177, 186] on button "View email" at bounding box center [192, 180] width 60 height 15
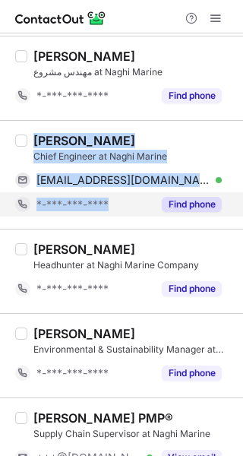
copy div "Andika Saputra Chief Engineer at Naghi Marine andika_marine@yahoo.co.id Verifie…"
drag, startPoint x: 35, startPoint y: 137, endPoint x: 102, endPoint y: 215, distance: 102.5
click at [110, 205] on div "Andika Saputra Chief Engineer at Naghi Marine andika_marine@yahoo.co.id Verifie…" at bounding box center [130, 175] width 207 height 84
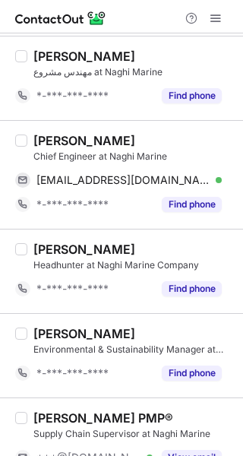
click at [131, 22] on div at bounding box center [121, 16] width 243 height 33
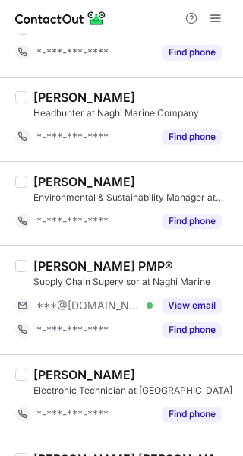
scroll to position [1352, 0]
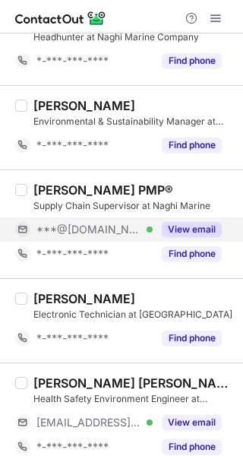
click at [171, 228] on button "View email" at bounding box center [192, 229] width 60 height 15
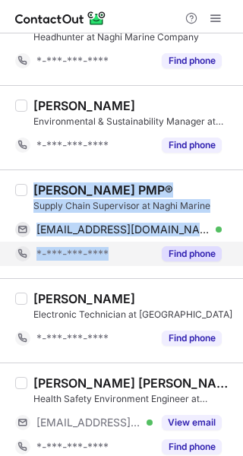
copy div "Faisal Alzahrani PMP® Supply Chain Supervisor at Naghi Marine faisalalzhrani96@…"
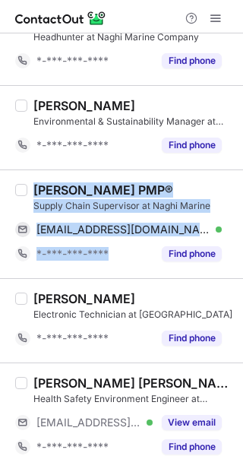
drag, startPoint x: 34, startPoint y: 186, endPoint x: 62, endPoint y: 275, distance: 92.4
click at [113, 249] on div "Faisal Alzahrani PMP® Supply Chain Supervisor at Naghi Marine faisalalzhrani96@…" at bounding box center [130, 225] width 207 height 84
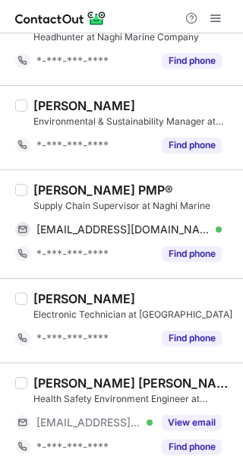
click at [142, 18] on div at bounding box center [121, 16] width 243 height 33
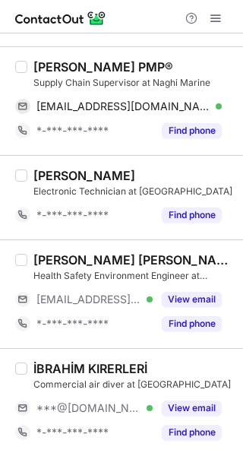
scroll to position [1504, 0]
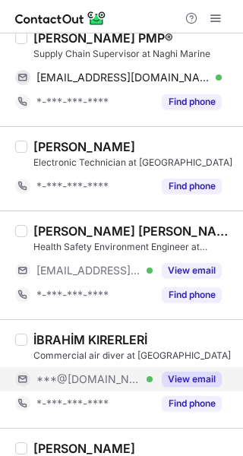
click at [191, 369] on div "View email" at bounding box center [187, 379] width 69 height 24
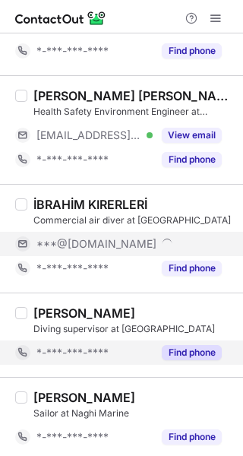
scroll to position [1656, 0]
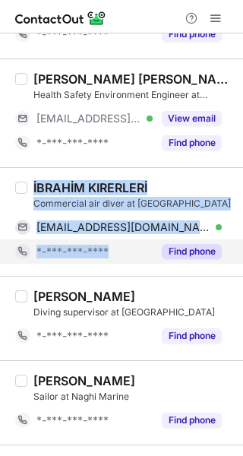
copy div "İBRAHİM KIRERLERİ Commercial air diver at Naghi Marine ikirerleri07@gmail.com V…"
drag, startPoint x: 34, startPoint y: 186, endPoint x: 111, endPoint y: 253, distance: 102.4
click at [122, 247] on div "İBRAHİM KIRERLERİ Commercial air diver at Naghi Marine ikirerleri07@gmail.com V…" at bounding box center [130, 222] width 207 height 84
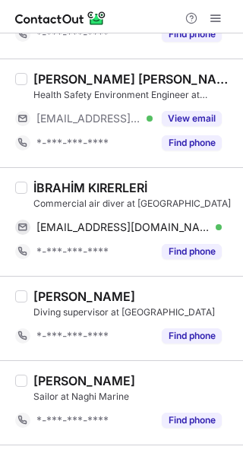
click at [126, 8] on div at bounding box center [121, 16] width 243 height 33
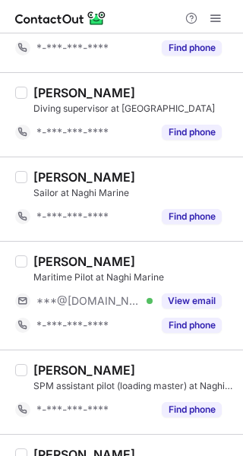
scroll to position [1885, 0]
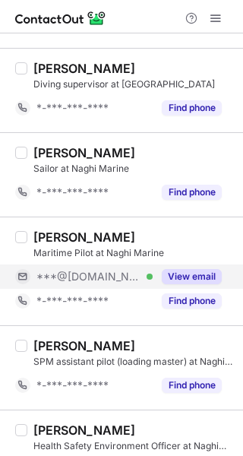
click at [205, 274] on button "View email" at bounding box center [192, 276] width 60 height 15
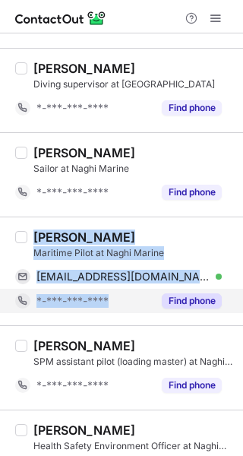
copy div "Abdulrahman Aljohani Maritime Pilot at Naghi Marine maizka24@gmail.com Verified…"
drag, startPoint x: 36, startPoint y: 234, endPoint x: 65, endPoint y: 310, distance: 81.7
click at [99, 303] on div "Abdulrahman Aljohani Maritime Pilot at Naghi Marine maizka24@gmail.com Verified…" at bounding box center [130, 272] width 207 height 84
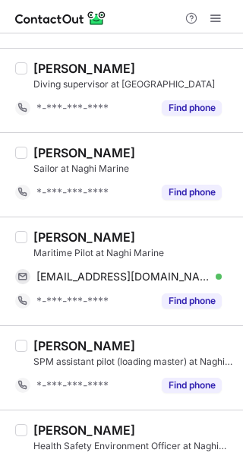
click at [134, 20] on div at bounding box center [121, 16] width 243 height 33
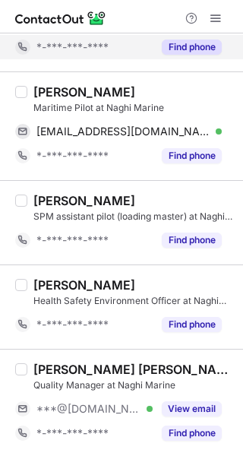
scroll to position [2031, 0]
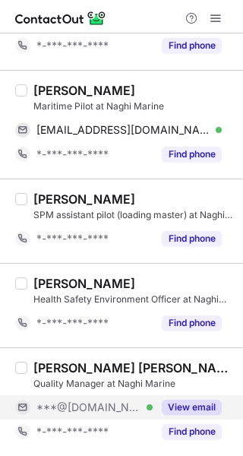
click at [174, 396] on div "View email" at bounding box center [187, 408] width 69 height 24
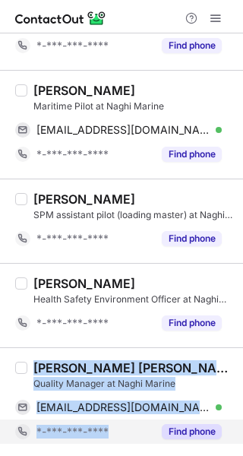
copy div "Syed Basharat Ali Quality Manager at Naghi Marine syedbasharat@gmail.com Verifi…"
drag, startPoint x: 36, startPoint y: 364, endPoint x: 97, endPoint y: 425, distance: 86.6
click at [104, 424] on div "Syed Basharat Ali Quality Manager at Naghi Marine syedbasharat@gmail.com Verifi…" at bounding box center [130, 403] width 207 height 84
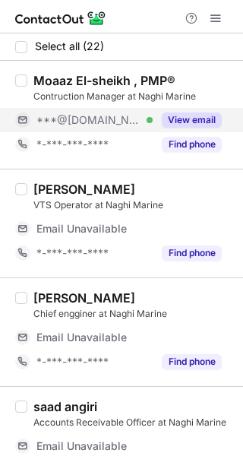
click at [173, 121] on button "View email" at bounding box center [192, 120] width 60 height 15
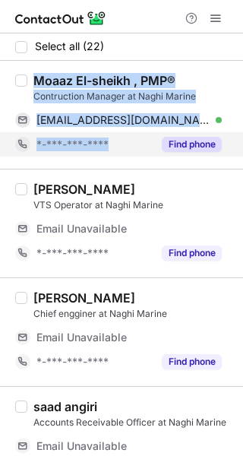
copy div "Moaaz El-sheikh , PMP® Contruction Manager at Naghi Marine moaazredaelsheikh@gm…"
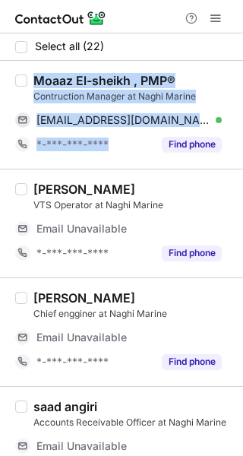
drag, startPoint x: 54, startPoint y: 103, endPoint x: 10, endPoint y: 224, distance: 129.5
click at [106, 142] on div "Moaaz El-sheikh , PMP® Contruction Manager at Naghi Marine moaazredaelsheikh@gm…" at bounding box center [130, 115] width 207 height 84
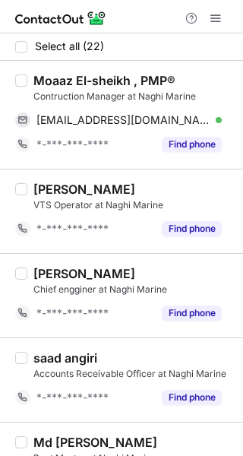
click at [119, 16] on div at bounding box center [121, 16] width 243 height 33
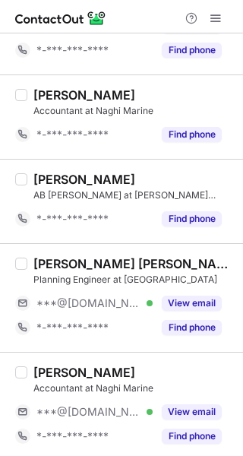
scroll to position [533, 0]
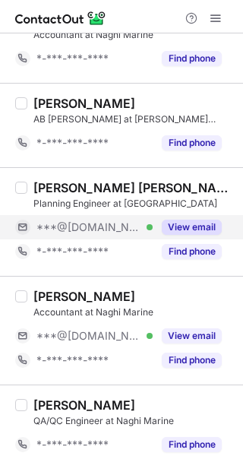
click at [164, 227] on button "View email" at bounding box center [192, 227] width 60 height 15
click at [202, 321] on div "Muhammed Jasim Accountant at Naghi Marine ***@gmail.com Verified View email *-*…" at bounding box center [130, 331] width 207 height 84
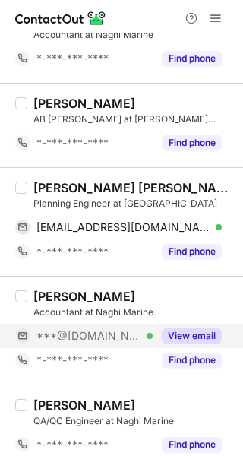
click at [202, 327] on div "View email" at bounding box center [187, 336] width 69 height 24
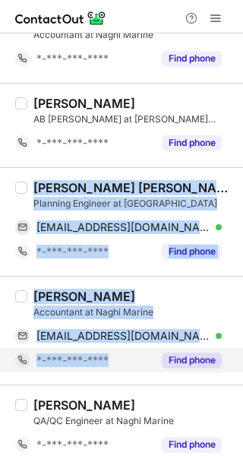
copy div "Syed Ahtizaz Hussain Planning Engineer at Naghi Marine ahtizazshah@gmail.com Ve…"
drag, startPoint x: 34, startPoint y: 183, endPoint x: 107, endPoint y: 354, distance: 185.1
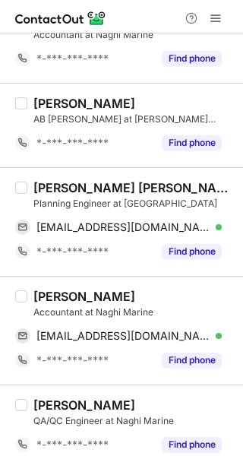
drag, startPoint x: 132, startPoint y: 20, endPoint x: 132, endPoint y: 33, distance: 12.9
click at [132, 20] on div at bounding box center [121, 16] width 243 height 33
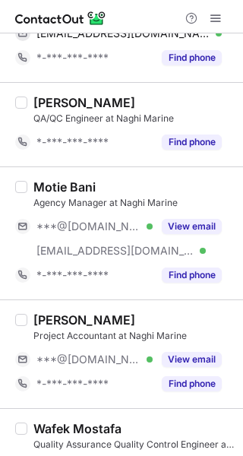
scroll to position [837, 0]
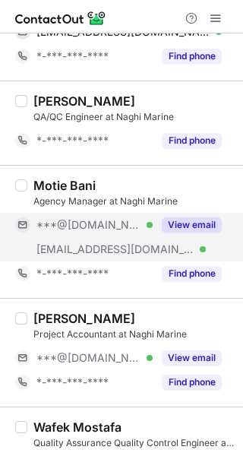
click at [193, 231] on button "View email" at bounding box center [192, 225] width 60 height 15
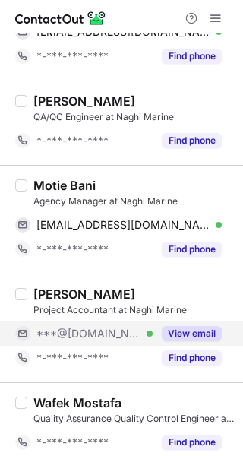
click at [198, 350] on div "Find phone" at bounding box center [187, 358] width 69 height 24
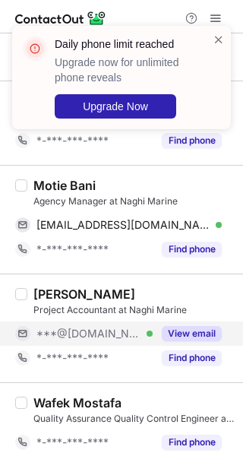
click at [175, 326] on button "View email" at bounding box center [192, 333] width 60 height 15
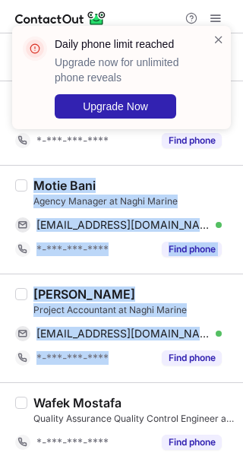
copy div "Motie Bani Agency Manager at Naghi Marine moutiee-bani@live.com Verified Copy *…"
drag, startPoint x: 33, startPoint y: 183, endPoint x: 142, endPoint y: 371, distance: 216.1
click at [146, 372] on div "Select all (22) Moaaz El-sheikh , PMP® Contruction Manager at Naghi Marine moaa…" at bounding box center [121, 236] width 243 height 2079
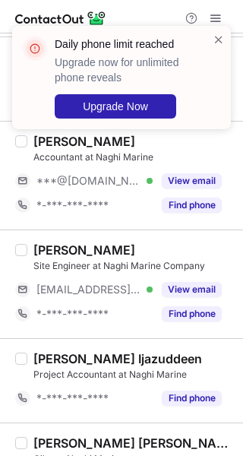
scroll to position [1580, 0]
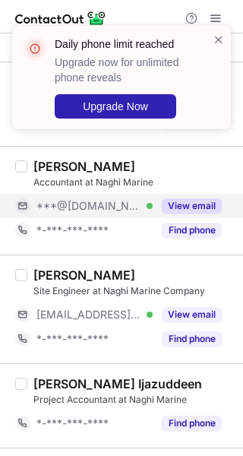
click at [202, 212] on button "View email" at bounding box center [192, 206] width 60 height 15
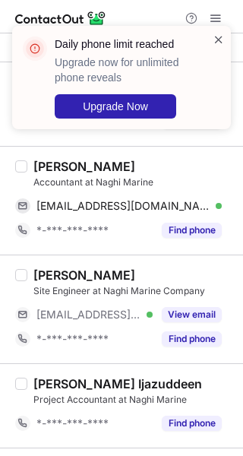
click at [215, 40] on span at bounding box center [219, 39] width 12 height 15
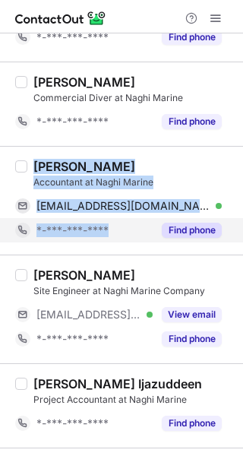
copy div "Hasnain adil Accountant at Naghi Marine hasnainadil@yahoo.com Verified Copy *-*…"
drag, startPoint x: 35, startPoint y: 164, endPoint x: 28, endPoint y: 284, distance: 120.4
click at [117, 231] on div "Hasnain adil Accountant at Naghi Marine hasnainadil@yahoo.com Verified Copy *-*…" at bounding box center [130, 201] width 207 height 84
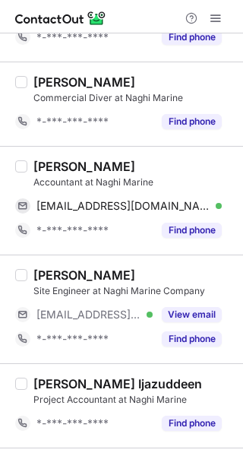
drag, startPoint x: 133, startPoint y: 17, endPoint x: 135, endPoint y: 25, distance: 7.8
click at [133, 17] on div at bounding box center [121, 16] width 243 height 33
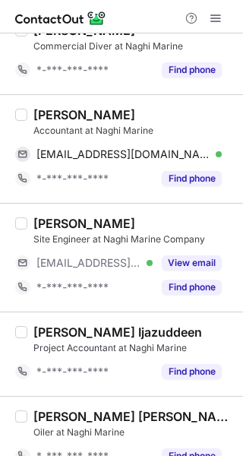
scroll to position [1656, 0]
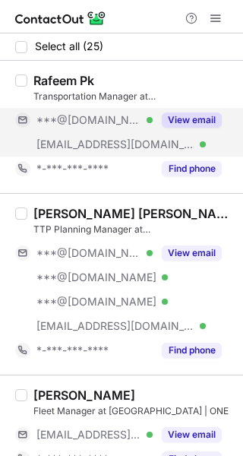
click at [183, 119] on button "View email" at bounding box center [192, 120] width 60 height 15
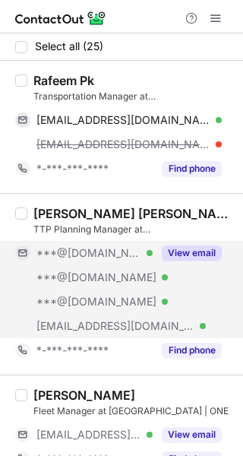
click at [196, 250] on button "View email" at bounding box center [192, 253] width 60 height 15
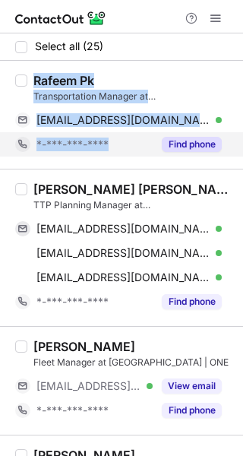
copy div "[PERSON_NAME] Transportation Manager at MOTUS | ONE [EMAIL_ADDRESS][DOMAIN_NAME…"
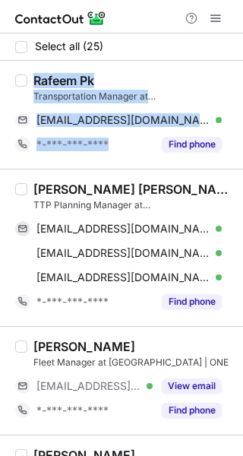
drag, startPoint x: 72, startPoint y: 116, endPoint x: 63, endPoint y: 178, distance: 62.9
click at [111, 146] on div "[PERSON_NAME] Transportation Manager at MOTUS | ONE [EMAIL_ADDRESS][DOMAIN_NAME…" at bounding box center [130, 115] width 207 height 84
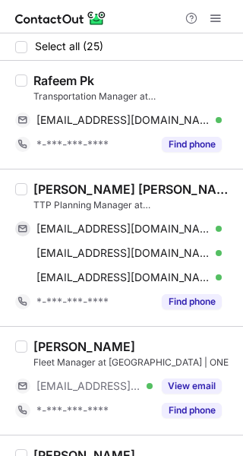
click at [144, 15] on div at bounding box center [121, 16] width 243 height 33
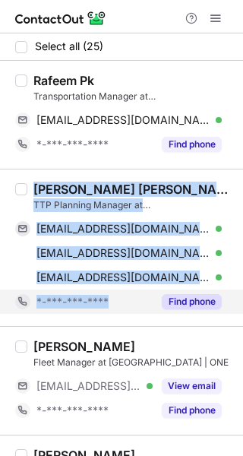
copy div "[PERSON_NAME] [PERSON_NAME] TTP Planning Manager at MOTUS | ONE [EMAIL_ADDRESS]…"
drag, startPoint x: 35, startPoint y: 186, endPoint x: 90, endPoint y: 307, distance: 132.8
click at [124, 298] on div "[PERSON_NAME] [PERSON_NAME] TTP Planning Manager at MOTUS | ONE [EMAIL_ADDRESS]…" at bounding box center [130, 248] width 207 height 132
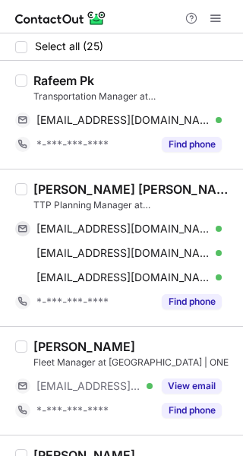
click at [136, 8] on div at bounding box center [121, 16] width 243 height 33
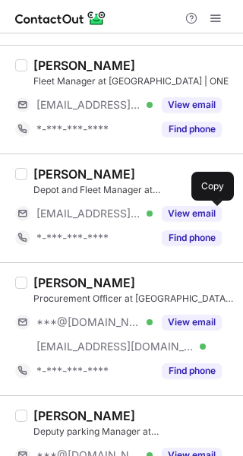
scroll to position [304, 0]
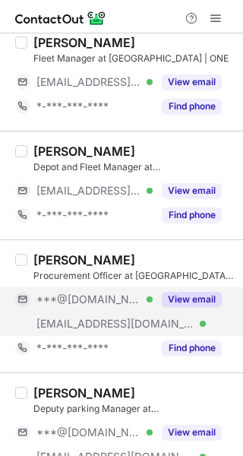
drag, startPoint x: 199, startPoint y: 292, endPoint x: 193, endPoint y: 302, distance: 11.6
click at [198, 294] on button "View email" at bounding box center [192, 299] width 60 height 15
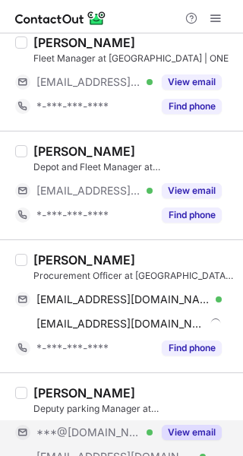
click at [187, 428] on button "View email" at bounding box center [192, 432] width 60 height 15
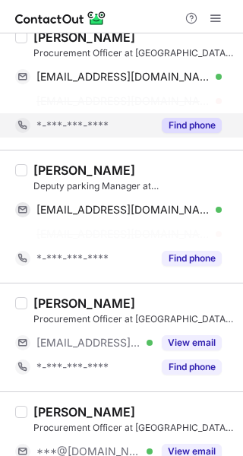
scroll to position [609, 0]
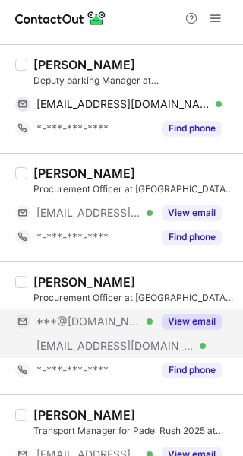
click at [194, 320] on button "View email" at bounding box center [192, 321] width 60 height 15
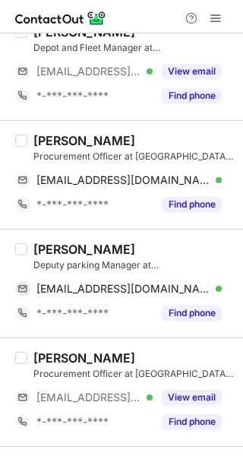
scroll to position [380, 0]
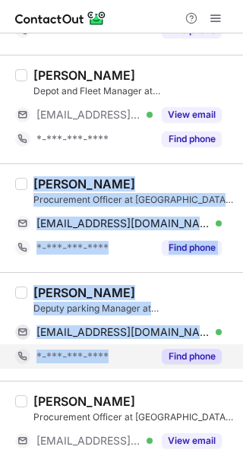
copy div "[PERSON_NAME] Officer at MOTUS | ONE [EMAIL_ADDRESS][DOMAIN_NAME] Verified Copy…"
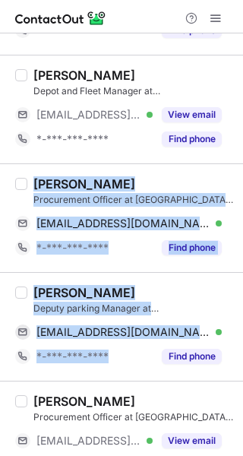
drag, startPoint x: 45, startPoint y: 191, endPoint x: 0, endPoint y: 399, distance: 213.2
click at [139, 15] on div at bounding box center [121, 16] width 243 height 33
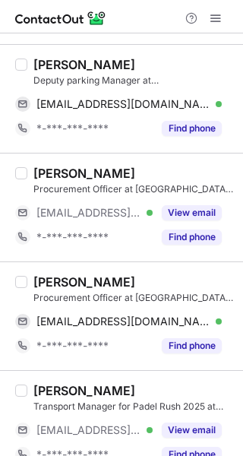
scroll to position [685, 0]
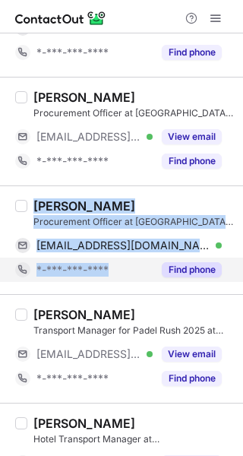
copy div "Ahmed Mohamed Procurement Officer at MOTUS | ONE collydesk@gmail.com Verified C…"
drag, startPoint x: 33, startPoint y: 202, endPoint x: 120, endPoint y: 280, distance: 116.9
click at [120, 280] on div "Ahmed Mohamed Procurement Officer at MOTUS | ONE collydesk@gmail.com Verified C…" at bounding box center [130, 241] width 207 height 84
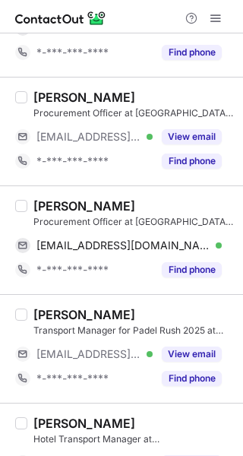
click at [150, 8] on div at bounding box center [121, 16] width 243 height 33
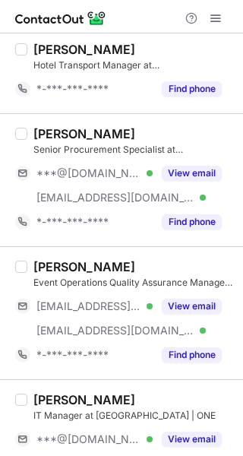
scroll to position [1065, 0]
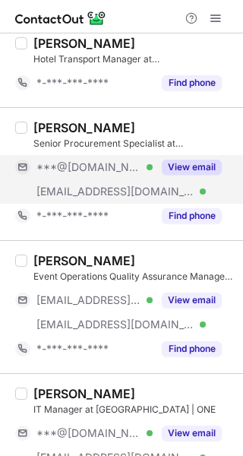
click at [200, 170] on button "View email" at bounding box center [192, 167] width 60 height 15
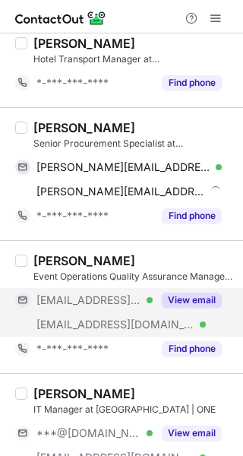
click at [211, 296] on button "View email" at bounding box center [192, 300] width 60 height 15
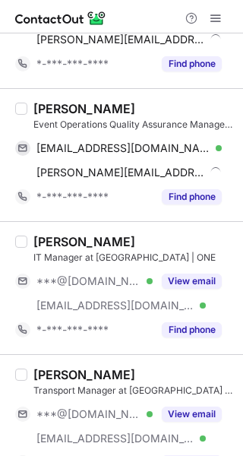
scroll to position [1293, 0]
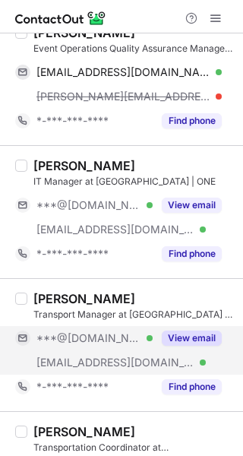
click at [194, 336] on button "View email" at bounding box center [192, 338] width 60 height 15
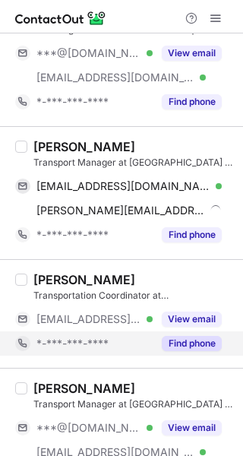
scroll to position [1397, 0]
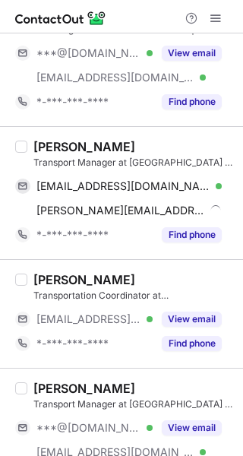
click at [189, 413] on div "Arsalan Ismail Transport Manager at MOTUS | ONE ***@outlook.com Verified ***@mo…" at bounding box center [130, 435] width 207 height 108
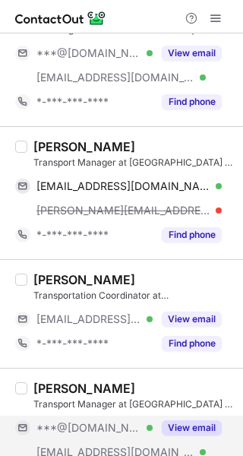
click at [189, 417] on div "View email" at bounding box center [187, 428] width 69 height 24
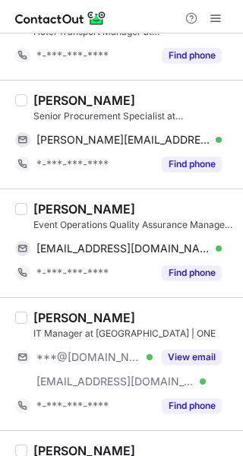
scroll to position [1016, 0]
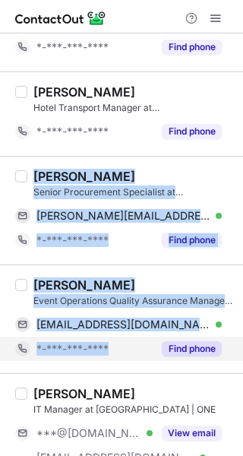
copy div "Mohamed Hussein Senior Procurement Specialist at MOTUS | ONE m.husin@hotmail.co…"
drag, startPoint x: 42, startPoint y: 183, endPoint x: 104, endPoint y: 349, distance: 177.9
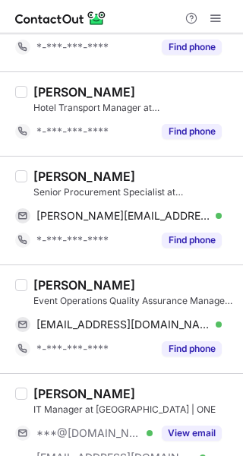
drag, startPoint x: 129, startPoint y: 19, endPoint x: 129, endPoint y: 34, distance: 15.2
click at [129, 19] on div at bounding box center [121, 16] width 243 height 33
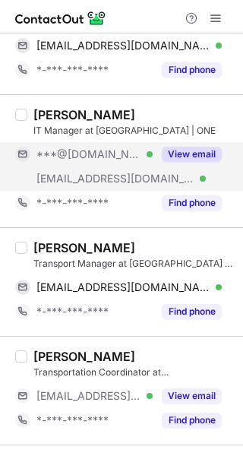
scroll to position [1321, 0]
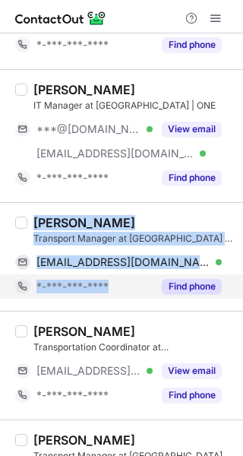
copy div "Sahil Rahiman Transport Manager at MOTUS | ONE sahilabdurahiman@gmail.com Verif…"
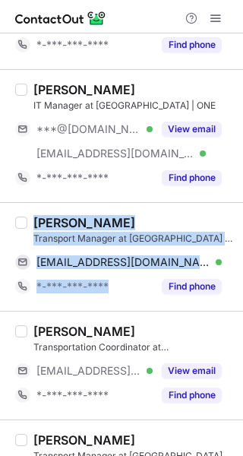
drag, startPoint x: 33, startPoint y: 218, endPoint x: 56, endPoint y: 320, distance: 104.5
click at [110, 289] on div "Sahil Rahiman Transport Manager at MOTUS | ONE sahilabdurahiman@gmail.com Verif…" at bounding box center [130, 257] width 207 height 84
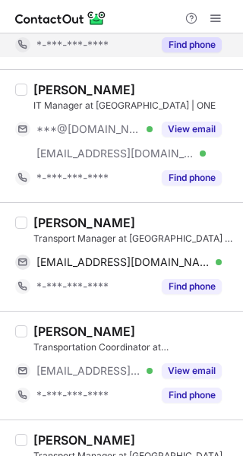
drag, startPoint x: 154, startPoint y: 11, endPoint x: 144, endPoint y: 51, distance: 41.0
click at [154, 12] on div at bounding box center [121, 16] width 243 height 33
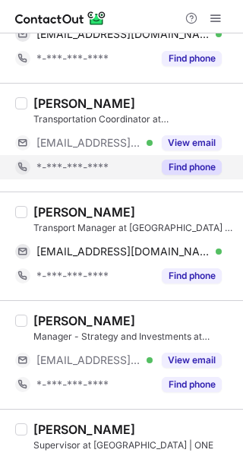
scroll to position [1625, 0]
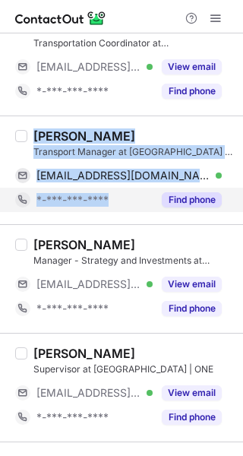
copy div "Arsalan Ismail Transport Manager at MOTUS | ONE arsy.123@outlook.com Verified C…"
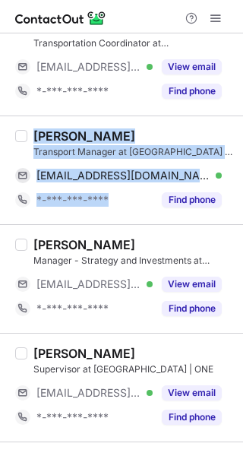
drag, startPoint x: 40, startPoint y: 137, endPoint x: 68, endPoint y: 214, distance: 81.8
click at [103, 197] on div "Arsalan Ismail Transport Manager at MOTUS | ONE arsy.123@outlook.com Verified C…" at bounding box center [130, 171] width 207 height 84
click at [125, 15] on div at bounding box center [121, 16] width 243 height 33
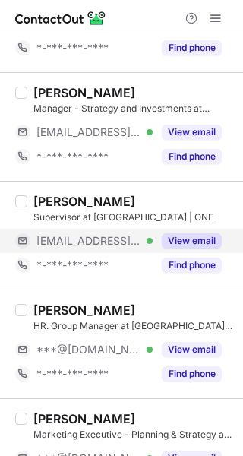
scroll to position [1853, 0]
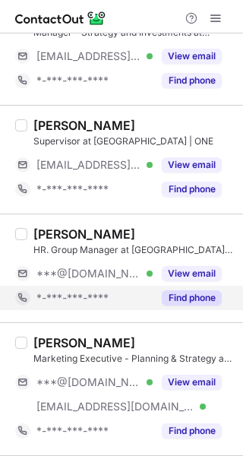
click at [183, 277] on button "View email" at bounding box center [192, 273] width 60 height 15
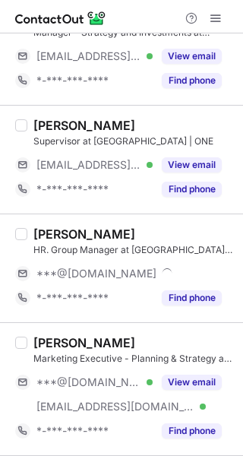
drag, startPoint x: 190, startPoint y: 372, endPoint x: 72, endPoint y: 342, distance: 122.5
click at [190, 373] on div "View email" at bounding box center [187, 383] width 69 height 24
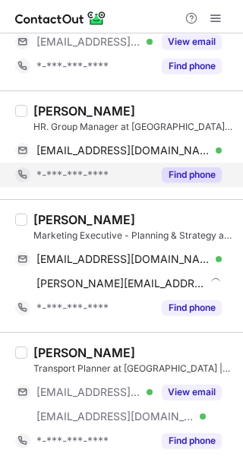
scroll to position [2006, 0]
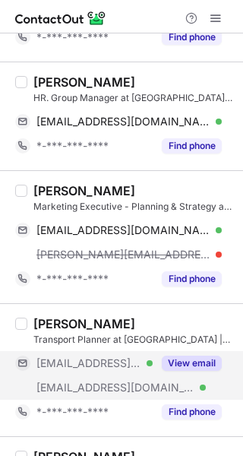
click at [181, 357] on button "View email" at bounding box center [192, 363] width 60 height 15
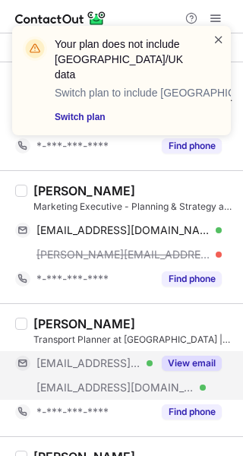
click at [221, 40] on span at bounding box center [219, 39] width 12 height 15
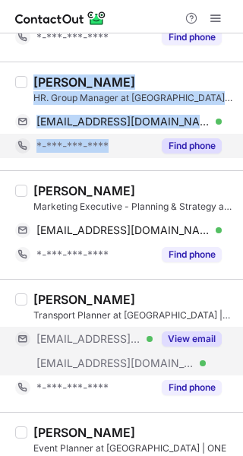
copy div "Mansour Alassaf HR. Group Manager at MOTUS | ONE mansoursalassaf@gmail.com Veri…"
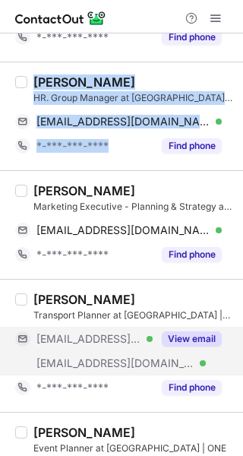
drag, startPoint x: 33, startPoint y: 79, endPoint x: 33, endPoint y: 190, distance: 111.1
click at [123, 150] on div "Mansour Alassaf HR. Group Manager at MOTUS | ONE mansoursalassaf@gmail.com Veri…" at bounding box center [130, 117] width 207 height 84
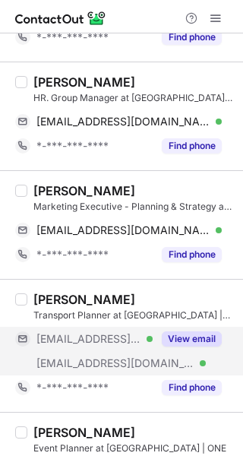
click at [125, 12] on div at bounding box center [121, 16] width 243 height 33
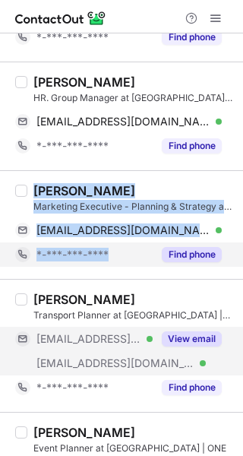
copy div "Amaan Mohammad Marketing Executive - Planning & Strategy at MOTUS | ONE amaanm7…"
drag, startPoint x: 35, startPoint y: 187, endPoint x: 112, endPoint y: 251, distance: 99.9
click at [114, 250] on div "Amaan Mohammad Marketing Executive - Planning & Strategy at MOTUS | ONE amaanm7…" at bounding box center [130, 225] width 207 height 84
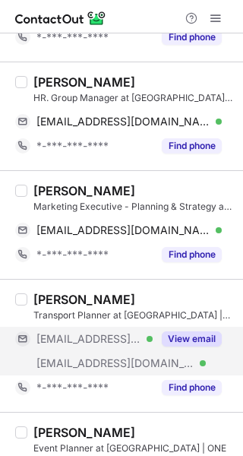
click at [139, 15] on div at bounding box center [121, 16] width 243 height 33
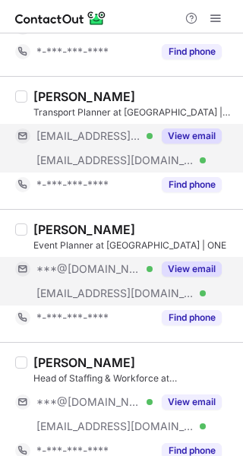
scroll to position [2234, 0]
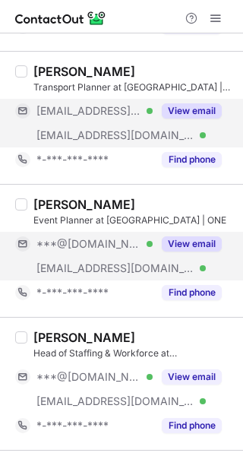
click at [198, 242] on button "View email" at bounding box center [192, 244] width 60 height 15
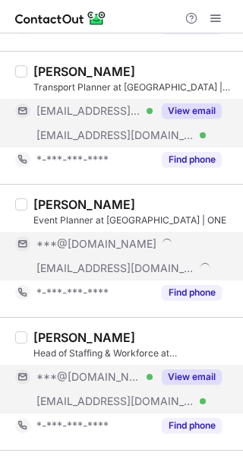
click at [199, 376] on div "***@gmail.com Verified ***@motusone.com Verified View email" at bounding box center [124, 389] width 219 height 49
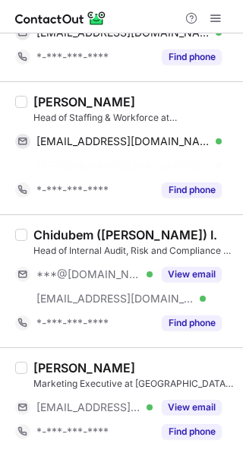
scroll to position [2369, 0]
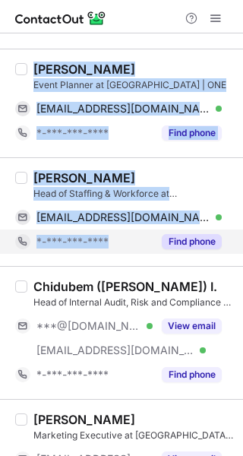
copy div "Sriniketh Sajeevan Event Planner at MOTUS | ONE srinisshb@gmail.com Verified Co…"
drag, startPoint x: 33, startPoint y: 70, endPoint x: 70, endPoint y: 238, distance: 172.1
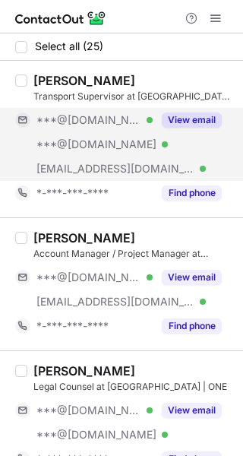
click at [175, 125] on button "View email" at bounding box center [192, 120] width 60 height 15
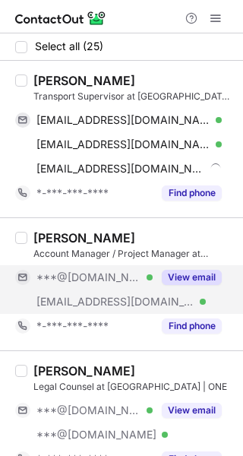
click at [180, 269] on div "View email" at bounding box center [187, 278] width 69 height 24
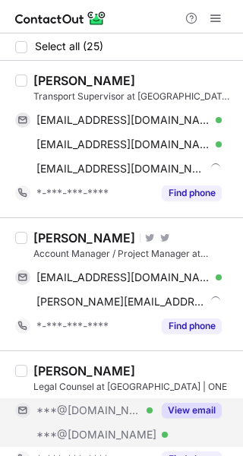
click at [185, 402] on div "View email" at bounding box center [187, 411] width 69 height 24
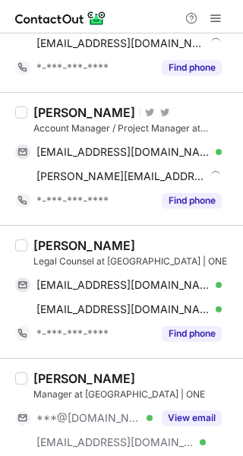
scroll to position [152, 0]
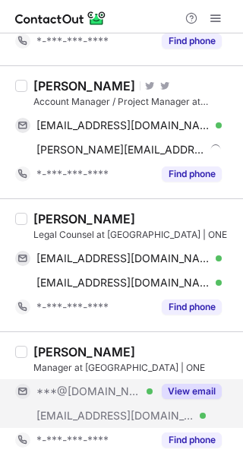
click at [199, 389] on button "View email" at bounding box center [192, 391] width 60 height 15
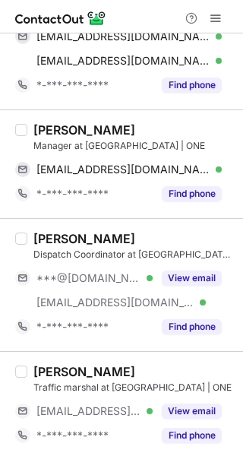
scroll to position [380, 0]
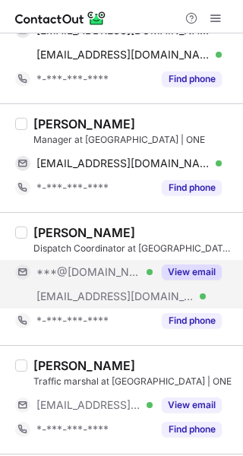
click at [175, 274] on button "View email" at bounding box center [192, 272] width 60 height 15
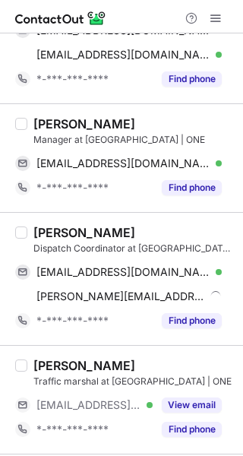
scroll to position [0, 0]
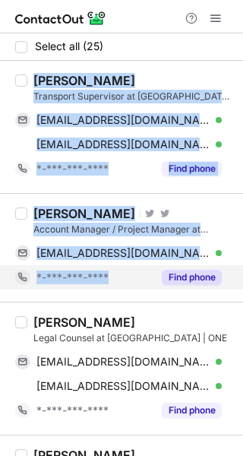
copy div "Omer Mohamed Transport Supervisor at MOTUS | ONE omerosmanos89@gmail.com Verifi…"
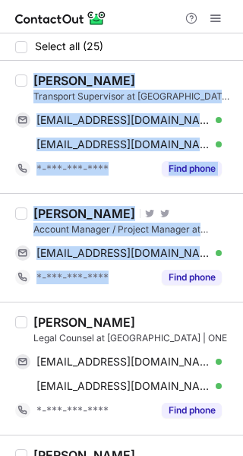
drag, startPoint x: 44, startPoint y: 95, endPoint x: 103, endPoint y: 290, distance: 203.6
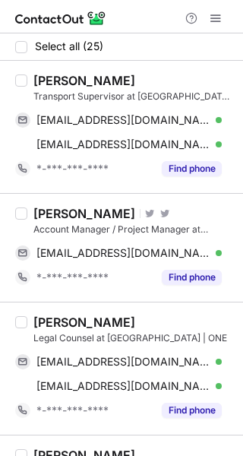
click at [121, 21] on div at bounding box center [121, 16] width 243 height 33
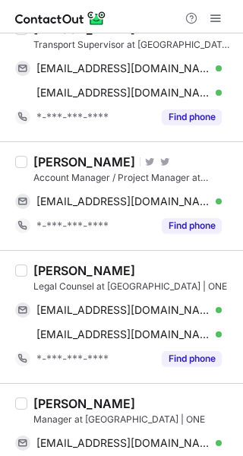
scroll to position [76, 0]
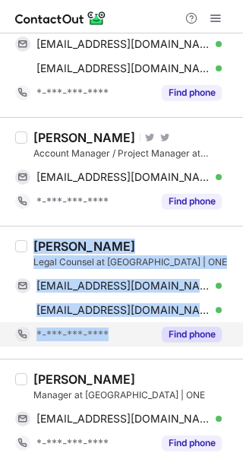
copy div "Aishah Shekhani Legal Counsel at MOTUS | ONE princessaishah89@gmail.com Verifie…"
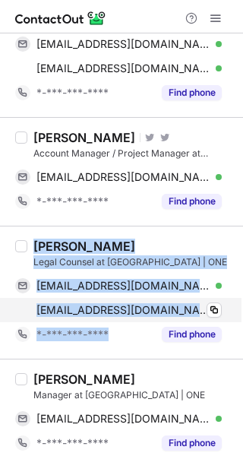
drag, startPoint x: 57, startPoint y: 269, endPoint x: 83, endPoint y: 320, distance: 56.5
click at [107, 325] on div "Aishah Shekhani Legal Counsel at MOTUS | ONE princessaishah89@gmail.com Verifie…" at bounding box center [130, 293] width 207 height 108
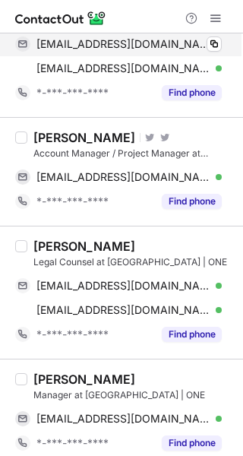
drag, startPoint x: 138, startPoint y: 13, endPoint x: 130, endPoint y: 37, distance: 25.0
click at [138, 13] on div at bounding box center [121, 16] width 243 height 33
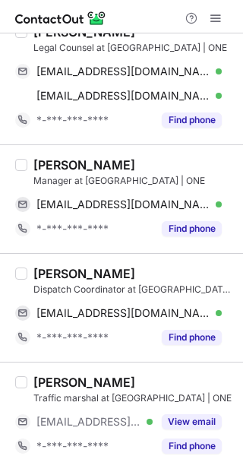
scroll to position [304, 0]
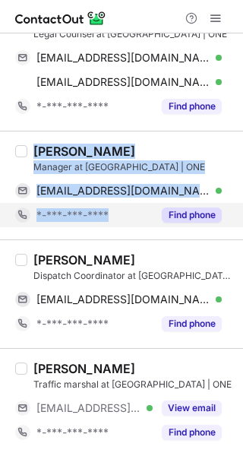
copy div "Yousef Nour Manager at MOTUS | ONE knyespo@gmail.com Verified Copy *-***-***-**…"
drag, startPoint x: 37, startPoint y: 147, endPoint x: 116, endPoint y: 205, distance: 98.6
click at [119, 204] on div "Yousef Nour Manager at MOTUS | ONE knyespo@gmail.com Verified Copy *-***-***-**…" at bounding box center [130, 186] width 207 height 84
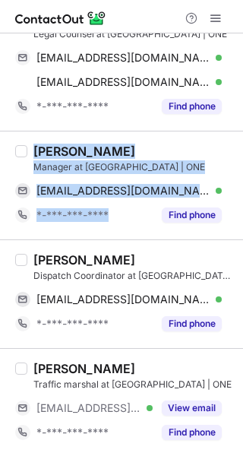
click at [127, 15] on div at bounding box center [121, 16] width 243 height 33
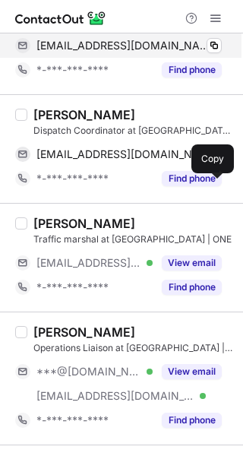
scroll to position [456, 0]
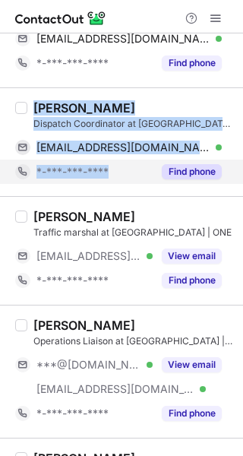
copy div "Muhammad Sohaib Khan Dispatch Coordinator at MOTUS | ONE contactsohaibkhan@gmai…"
drag, startPoint x: 37, startPoint y: 103, endPoint x: 122, endPoint y: 182, distance: 116.3
click at [135, 180] on div "Muhammad Sohaib Khan Dispatch Coordinator at MOTUS | ONE contactsohaibkhan@gmai…" at bounding box center [130, 142] width 207 height 84
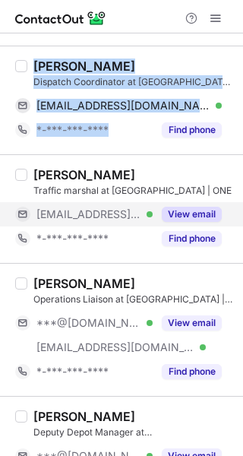
scroll to position [533, 0]
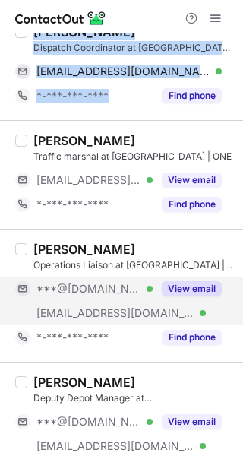
click at [180, 282] on button "View email" at bounding box center [192, 289] width 60 height 15
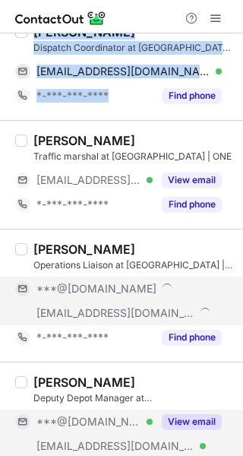
click at [190, 415] on button "View email" at bounding box center [192, 422] width 60 height 15
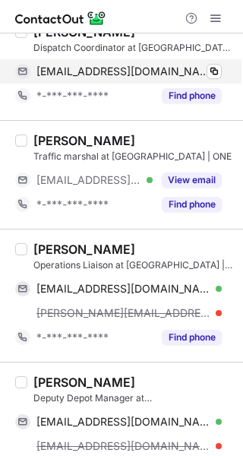
drag, startPoint x: 135, startPoint y: 15, endPoint x: 87, endPoint y: 62, distance: 66.7
click at [135, 15] on div at bounding box center [121, 16] width 243 height 33
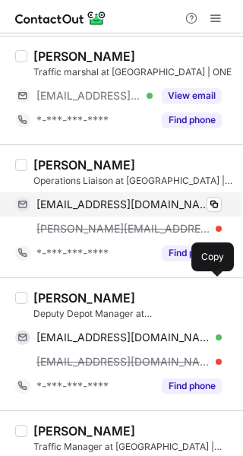
scroll to position [685, 0]
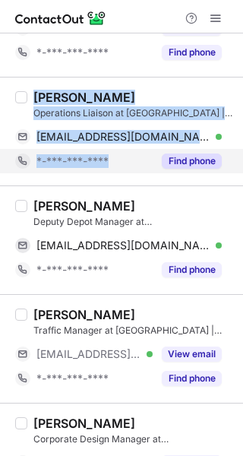
copy div "Shaleena Moin Operations Liaison at MOTUS | ONE shaleenamoin04@gmail.com Verifi…"
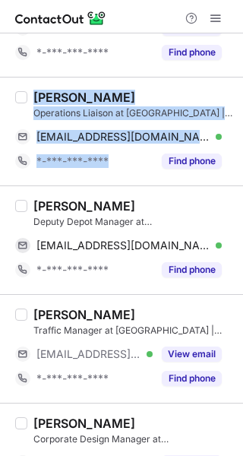
drag, startPoint x: 35, startPoint y: 97, endPoint x: 43, endPoint y: 210, distance: 113.6
click at [113, 160] on div "Shaleena Moin Operations Liaison at MOTUS | ONE shaleenamoin04@gmail.com Verifi…" at bounding box center [130, 132] width 207 height 84
click at [144, 11] on div at bounding box center [121, 16] width 243 height 33
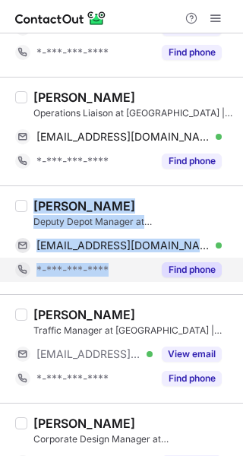
copy div "Anas Zain Deputy Depot Manager at MOTUS | ONE azalhasel@gmail.com Verified Copy…"
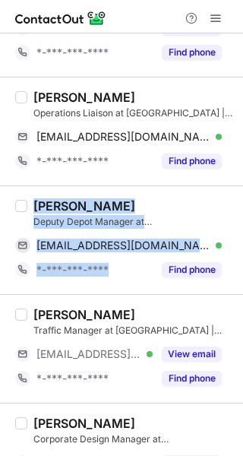
drag, startPoint x: 35, startPoint y: 202, endPoint x: 52, endPoint y: 297, distance: 95.8
click at [111, 264] on div "Anas Zain Deputy Depot Manager at MOTUS | ONE azalhasel@gmail.com Verified Copy…" at bounding box center [130, 241] width 207 height 84
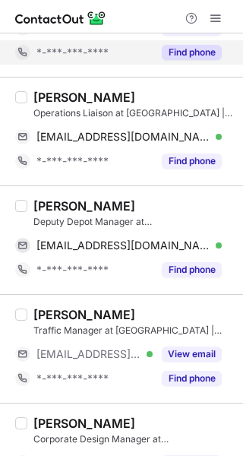
drag, startPoint x: 132, startPoint y: 16, endPoint x: 139, endPoint y: 43, distance: 27.7
click at [134, 17] on div at bounding box center [121, 16] width 243 height 33
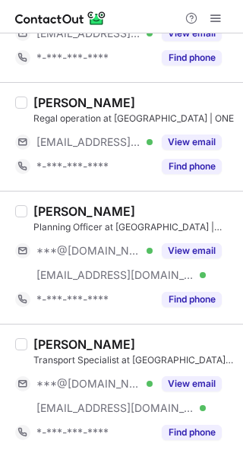
scroll to position [1141, 0]
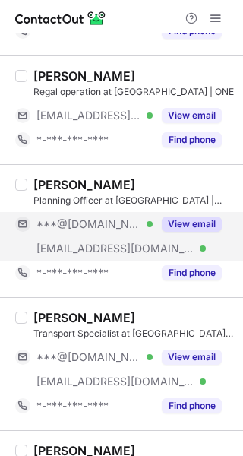
click at [177, 231] on button "View email" at bounding box center [192, 224] width 60 height 15
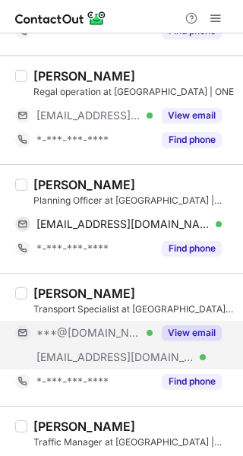
click at [192, 352] on div "***@gmail.com Verified ***@motusone.com Verified View email" at bounding box center [124, 345] width 219 height 49
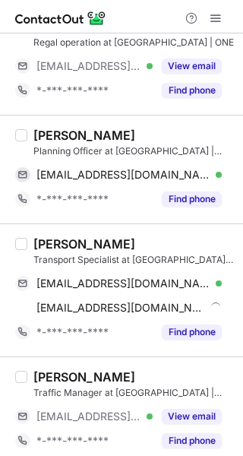
scroll to position [1217, 0]
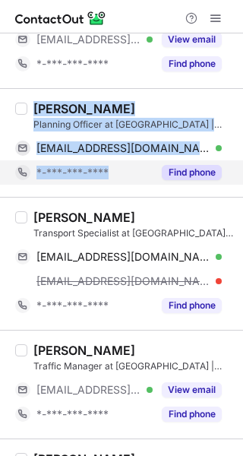
copy div "Areesh Mullick Planning Officer at MOTUS | ONE areesh26@gmail.com Verified Copy…"
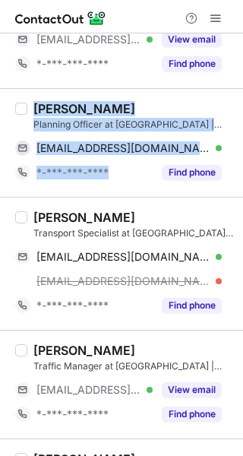
drag, startPoint x: 34, startPoint y: 111, endPoint x: 87, endPoint y: 197, distance: 100.7
click at [145, 177] on div "Areesh Mullick Planning Officer at MOTUS | ONE areesh26@gmail.com Verified Copy…" at bounding box center [130, 143] width 207 height 84
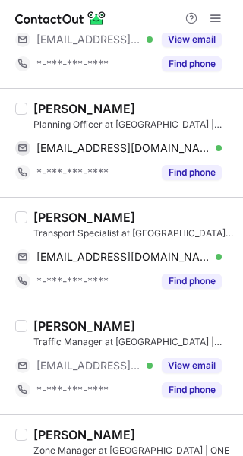
click at [120, 6] on div at bounding box center [121, 16] width 243 height 33
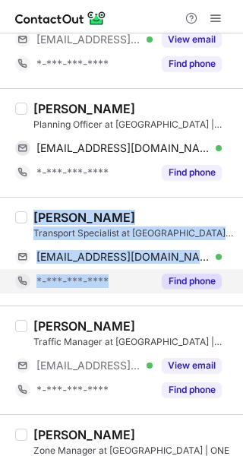
copy div "Mohd Mustafa Transport Specialist at MOTUS | ONE mohdmustafa771@gmail.com Verif…"
drag, startPoint x: 36, startPoint y: 214, endPoint x: 110, endPoint y: 277, distance: 97.7
click at [110, 277] on div "Mohd Mustafa Transport Specialist at MOTUS | ONE mohdmustafa771@gmail.com Verif…" at bounding box center [130, 252] width 207 height 84
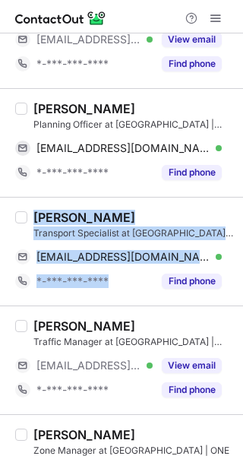
click at [106, 19] on img at bounding box center [60, 18] width 91 height 18
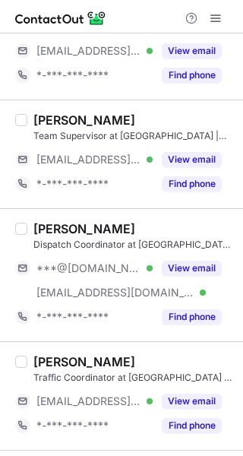
scroll to position [1826, 0]
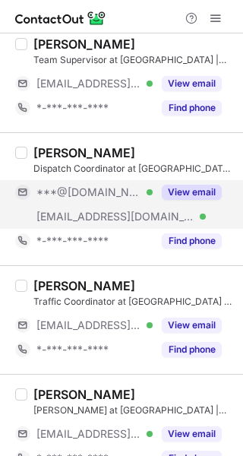
click at [186, 193] on button "View email" at bounding box center [192, 192] width 60 height 15
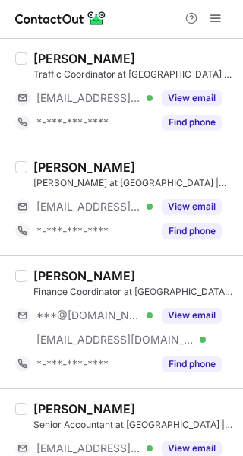
scroll to position [2054, 0]
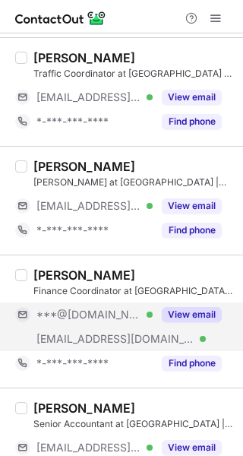
click at [211, 308] on button "View email" at bounding box center [192, 314] width 60 height 15
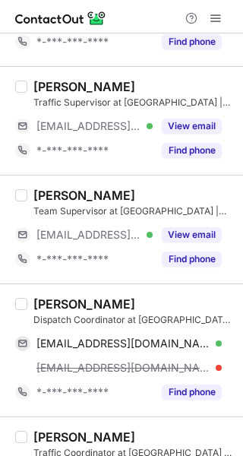
scroll to position [1674, 0]
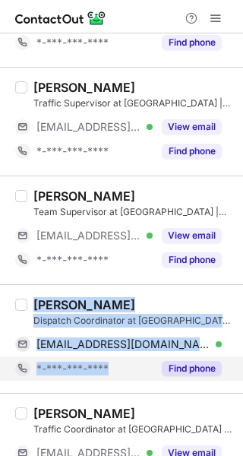
copy div "Anas Aziz Dispatch Coordinator at MOTUS | ONE anasaziz77@gmail.com Verified Cop…"
drag, startPoint x: 34, startPoint y: 301, endPoint x: 103, endPoint y: 369, distance: 96.3
click at [107, 368] on div "Anas Aziz Dispatch Coordinator at MOTUS | ONE anasaziz77@gmail.com Verified Cop…" at bounding box center [130, 339] width 207 height 84
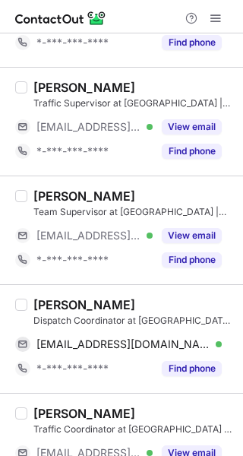
drag, startPoint x: 120, startPoint y: 5, endPoint x: 129, endPoint y: 24, distance: 20.8
click at [120, 5] on div at bounding box center [121, 16] width 243 height 33
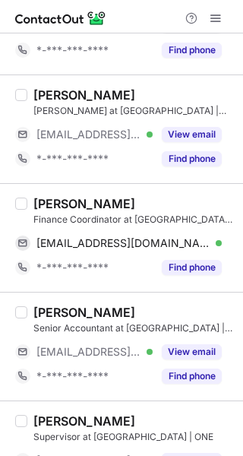
scroll to position [2130, 0]
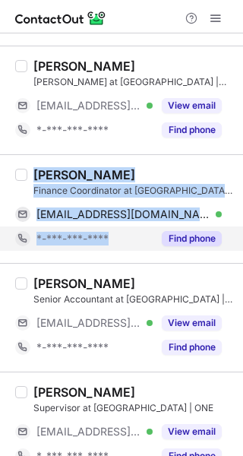
copy div "Sumin Subair Finance Coordinator at MOTUS | ONE ayshasumin@gmail.com Verified C…"
drag, startPoint x: 34, startPoint y: 171, endPoint x: 94, endPoint y: 249, distance: 98.2
click at [113, 238] on div "Sumin Subair Finance Coordinator at MOTUS | ONE ayshasumin@gmail.com Verified C…" at bounding box center [130, 209] width 207 height 84
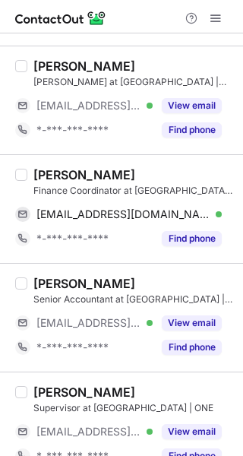
click at [119, 15] on div at bounding box center [121, 16] width 243 height 33
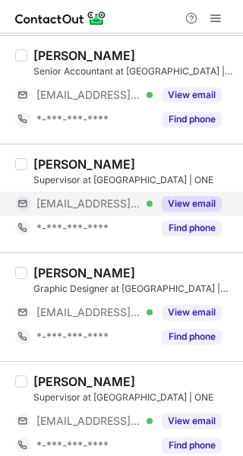
scroll to position [2372, 0]
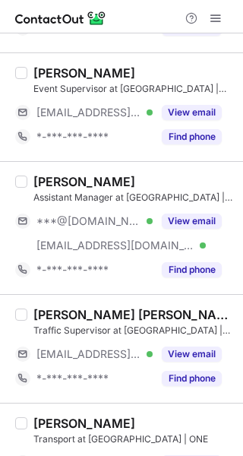
scroll to position [228, 0]
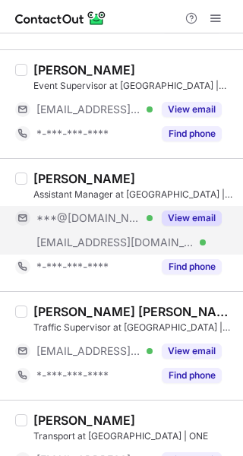
click at [164, 212] on button "View email" at bounding box center [192, 218] width 60 height 15
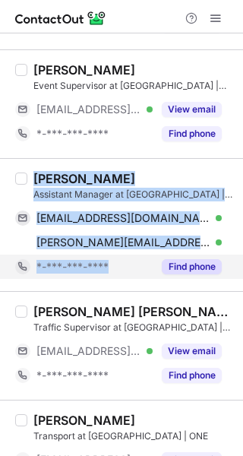
copy div "Abdalrhman Zarei Assistant Manager at MOTUS | ONE abdalrhman_747@hotmail.com Ve…"
drag, startPoint x: 36, startPoint y: 178, endPoint x: 94, endPoint y: 270, distance: 109.1
click at [97, 269] on div "Abdalrhman Zarei Assistant Manager at MOTUS | ONE abdalrhman_747@hotmail.com Ve…" at bounding box center [130, 225] width 207 height 108
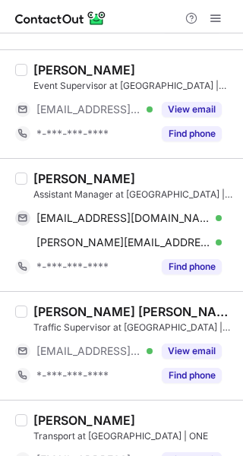
click at [117, 14] on div at bounding box center [121, 16] width 243 height 33
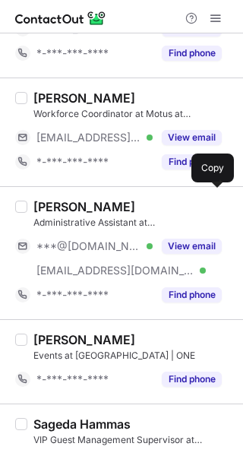
scroll to position [685, 0]
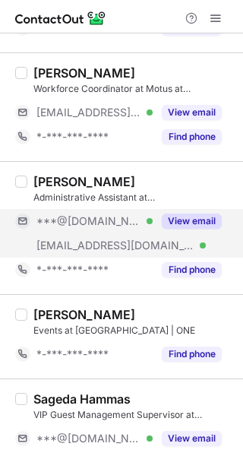
click at [178, 222] on button "View email" at bounding box center [192, 221] width 60 height 15
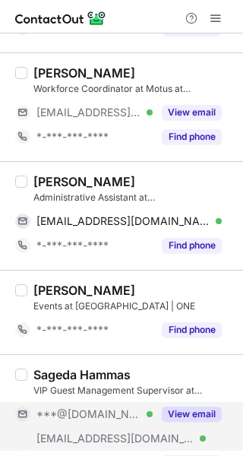
click at [210, 402] on div "View email" at bounding box center [187, 414] width 69 height 24
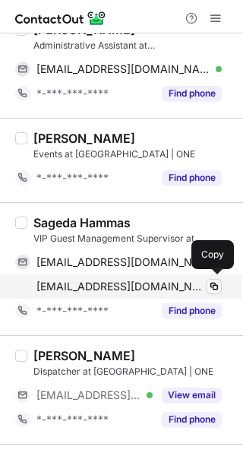
scroll to position [761, 0]
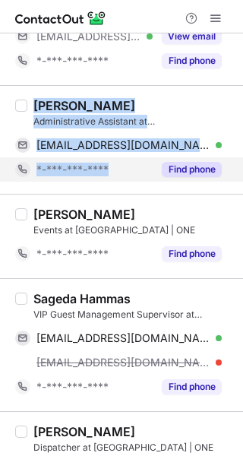
copy div "ALIYA JALAL Administrative Assistant at MOTUS | ONE aliyajalal21@gmail.com Veri…"
drag, startPoint x: 33, startPoint y: 103, endPoint x: 116, endPoint y: 165, distance: 103.2
click at [117, 164] on div "ALIYA JALAL Administrative Assistant at MOTUS | ONE aliyajalal21@gmail.com Veri…" at bounding box center [130, 140] width 207 height 84
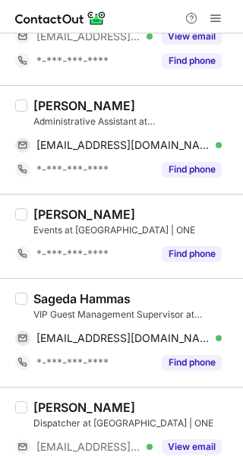
click at [135, 17] on div at bounding box center [121, 16] width 243 height 33
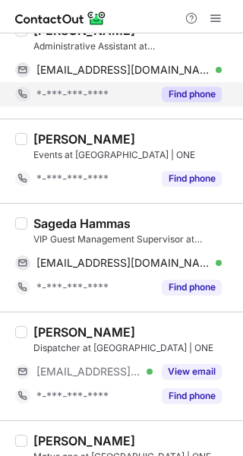
scroll to position [837, 0]
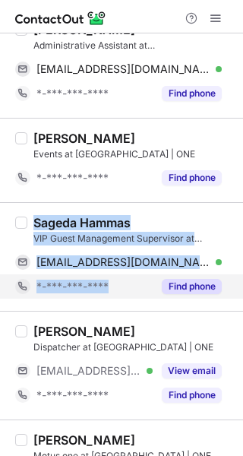
copy div "Sageda Hammas VIP Guest Management Supervisor at MOTUS | ONE sagedahammas@gmail…"
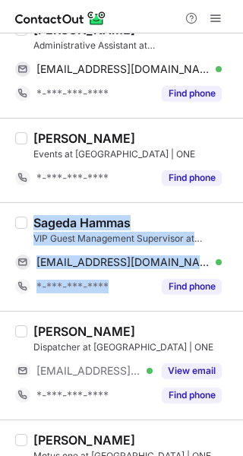
drag, startPoint x: 36, startPoint y: 218, endPoint x: 81, endPoint y: 301, distance: 95.3
click at [105, 285] on div "Sageda Hammas VIP Guest Management Supervisor at MOTUS | ONE sagedahammas@gmail…" at bounding box center [130, 257] width 207 height 84
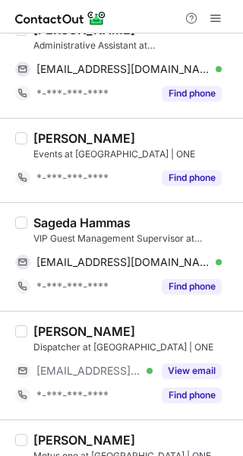
click at [143, 12] on div at bounding box center [121, 16] width 243 height 33
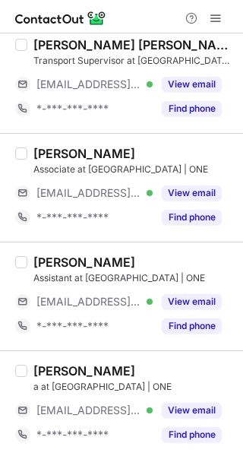
scroll to position [2299, 0]
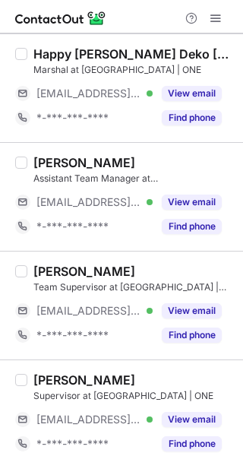
scroll to position [39, 0]
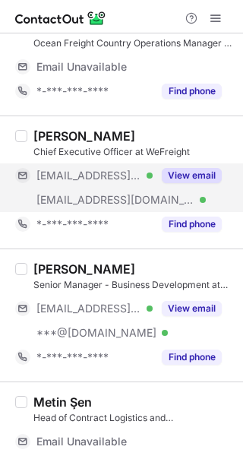
scroll to position [76, 0]
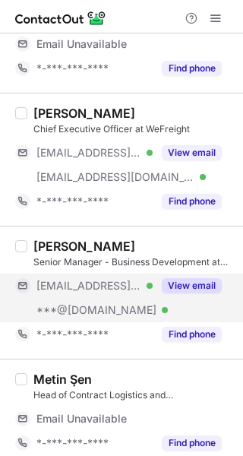
click at [183, 276] on div "View email" at bounding box center [187, 286] width 69 height 24
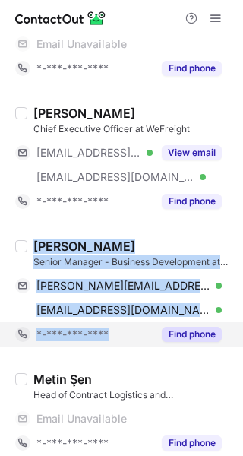
copy div "Pavan Kumar Senior Manager - Business Development at WeFreight pavankumar.g@red…"
drag, startPoint x: 59, startPoint y: 284, endPoint x: 13, endPoint y: 377, distance: 103.4
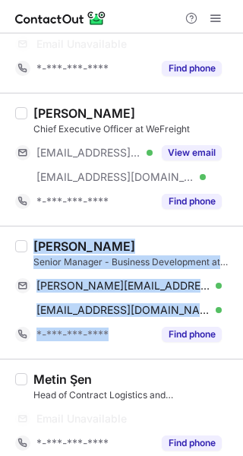
click at [98, 339] on div "Pavan Kumar Senior Manager - Business Development at WeFreight pavankumar.g@red…" at bounding box center [130, 293] width 207 height 108
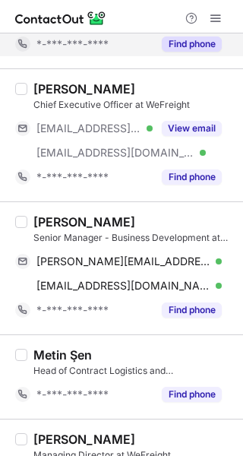
drag, startPoint x: 113, startPoint y: 15, endPoint x: 114, endPoint y: 37, distance: 21.3
click at [113, 15] on div at bounding box center [121, 16] width 243 height 33
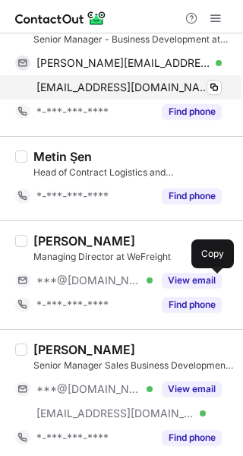
scroll to position [304, 0]
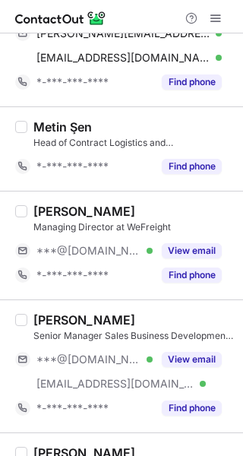
drag, startPoint x: 170, startPoint y: 253, endPoint x: 182, endPoint y: 322, distance: 70.2
click at [171, 253] on button "View email" at bounding box center [192, 250] width 60 height 15
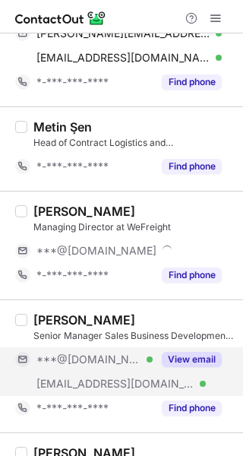
click at [186, 349] on div "View email" at bounding box center [187, 360] width 69 height 24
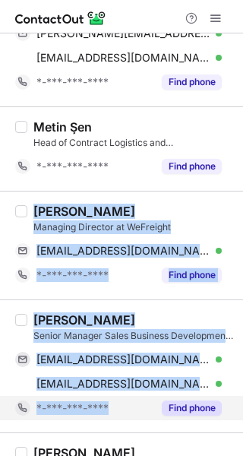
copy div "Kaan T. Managing Director at WeFreight okaantuncer@gmail.com Verified Copy *-**…"
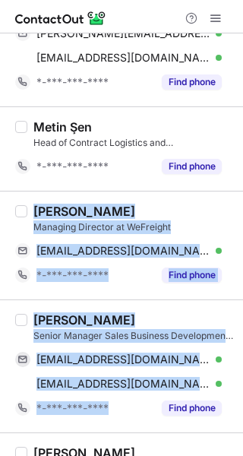
drag, startPoint x: 40, startPoint y: 233, endPoint x: 42, endPoint y: 432, distance: 199.3
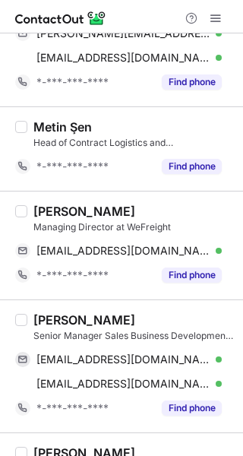
click at [156, 21] on div at bounding box center [121, 16] width 243 height 33
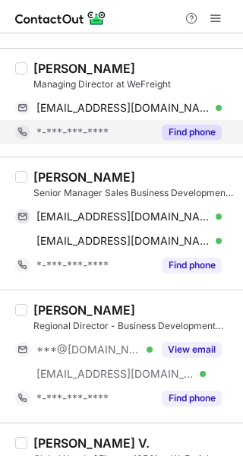
scroll to position [456, 0]
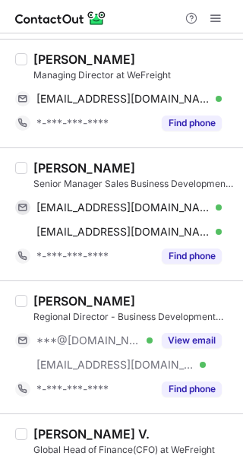
click at [186, 333] on button "View email" at bounding box center [192, 340] width 60 height 15
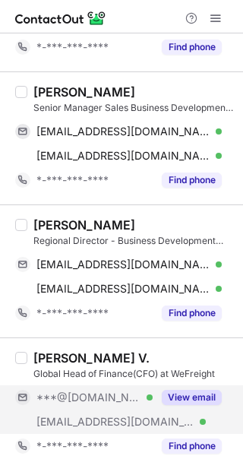
click at [194, 393] on button "View email" at bounding box center [192, 397] width 60 height 15
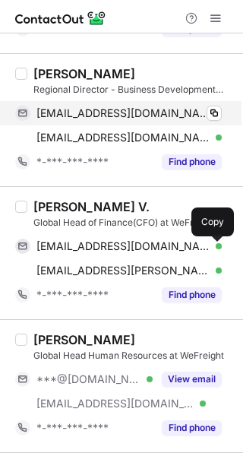
scroll to position [685, 0]
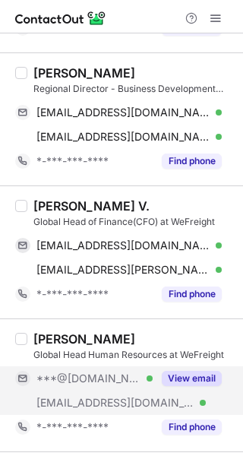
drag, startPoint x: 171, startPoint y: 372, endPoint x: 151, endPoint y: 342, distance: 36.7
click at [172, 371] on button "View email" at bounding box center [192, 378] width 60 height 15
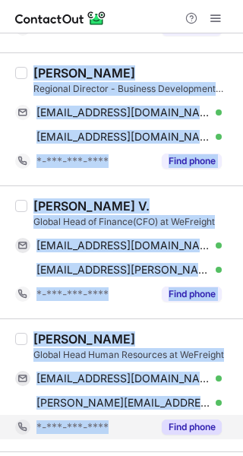
copy div "Emirhan Turhan Regional Director - Business Development IMEA at WeFreight emirh…"
drag, startPoint x: 36, startPoint y: 75, endPoint x: 80, endPoint y: 434, distance: 361.8
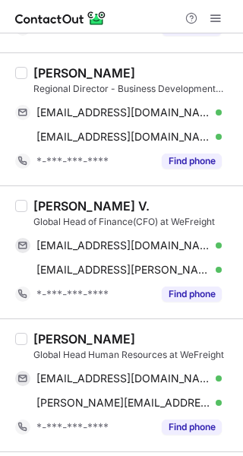
click at [115, 18] on div at bounding box center [121, 16] width 243 height 33
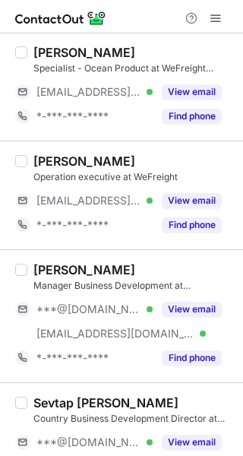
scroll to position [1141, 0]
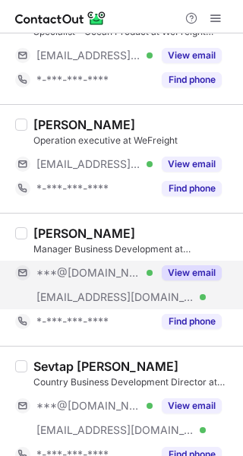
click at [189, 271] on button "View email" at bounding box center [192, 273] width 60 height 15
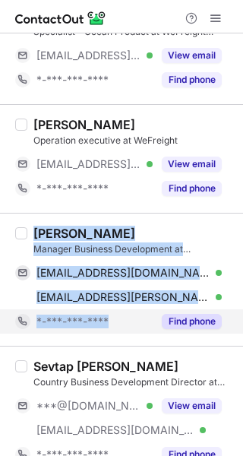
copy div "Thaju Ayyaril Manager Business Development at WeFreight thajuayyaril@gmail.com …"
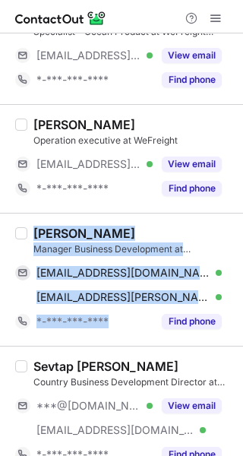
drag, startPoint x: 37, startPoint y: 234, endPoint x: 180, endPoint y: 343, distance: 180.2
click at [122, 321] on div "Thaju Ayyaril Manager Business Development at WeFreight thajuayyaril@gmail.com …" at bounding box center [130, 280] width 207 height 108
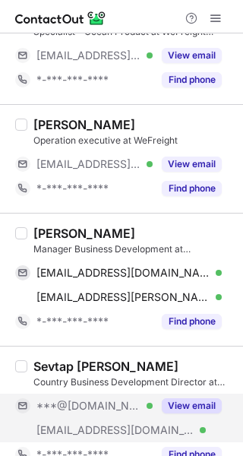
click at [208, 398] on div "View email" at bounding box center [187, 406] width 69 height 24
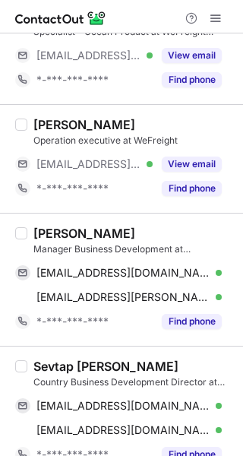
click at [127, 18] on div at bounding box center [121, 16] width 243 height 33
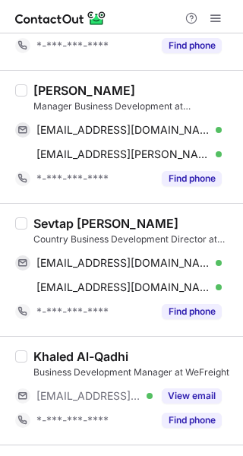
scroll to position [1293, 0]
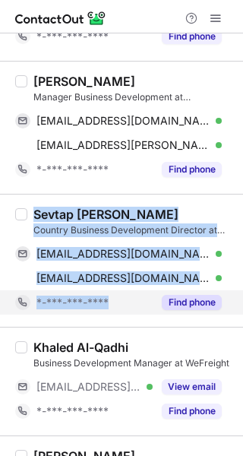
copy div "Sevtap UĞUR ALKAN Country Business Development Director at WeFreight sevtapugur…"
drag, startPoint x: 44, startPoint y: 225, endPoint x: 89, endPoint y: 304, distance: 90.3
click at [98, 300] on div "Sevtap UĞUR ALKAN Country Business Development Director at WeFreight sevtapugur…" at bounding box center [130, 261] width 207 height 108
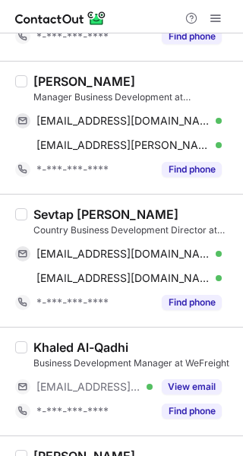
click at [146, 19] on div at bounding box center [121, 16] width 243 height 33
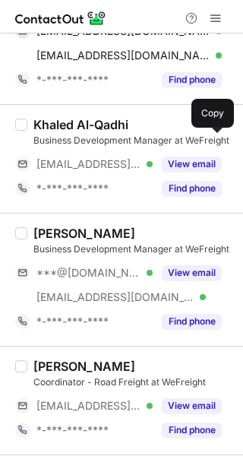
scroll to position [1522, 0]
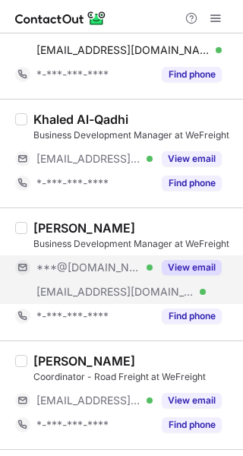
click at [159, 262] on div "View email" at bounding box center [187, 268] width 69 height 24
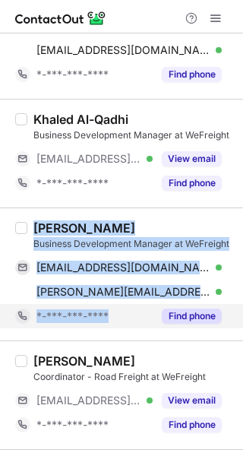
copy div "Merwyn Andrade Business Development Manager at WeFreight merwynandrade92@gmail.…"
drag, startPoint x: 34, startPoint y: 228, endPoint x: 107, endPoint y: 323, distance: 119.5
click at [107, 323] on div "Merwyn Andrade Business Development Manager at WeFreight merwynandrade92@gmail.…" at bounding box center [130, 275] width 207 height 108
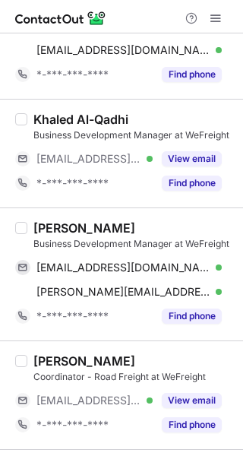
click at [154, 14] on div at bounding box center [121, 16] width 243 height 33
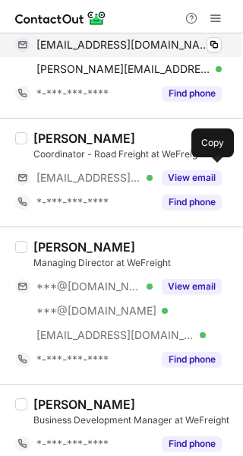
scroll to position [1750, 0]
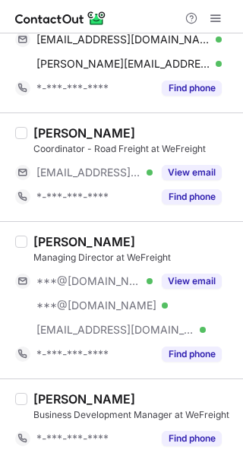
drag, startPoint x: 170, startPoint y: 279, endPoint x: 118, endPoint y: 266, distance: 54.3
click at [170, 278] on button "View email" at bounding box center [192, 281] width 60 height 15
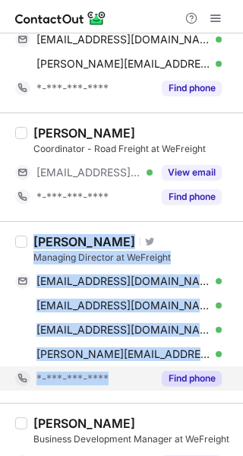
copy div "Michael Jackson Visit Twitter profile Managing Director at WeFreight mikejackso…"
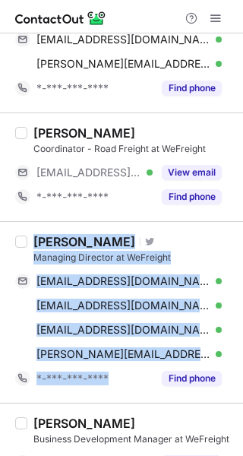
drag, startPoint x: 37, startPoint y: 236, endPoint x: 83, endPoint y: 402, distance: 172.8
click at [105, 390] on div "Michael Jackson Visit Twitter profile Managing Director at WeFreight mikejackso…" at bounding box center [130, 312] width 207 height 157
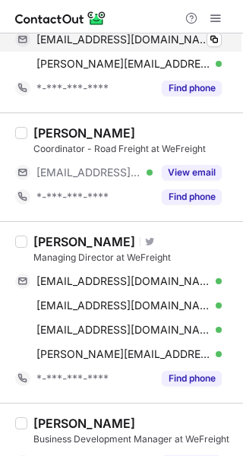
drag, startPoint x: 115, startPoint y: 11, endPoint x: 122, endPoint y: 47, distance: 36.6
click at [115, 11] on div at bounding box center [121, 16] width 243 height 33
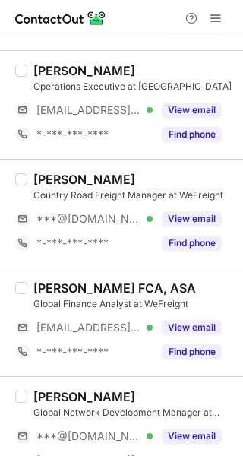
scroll to position [2206, 0]
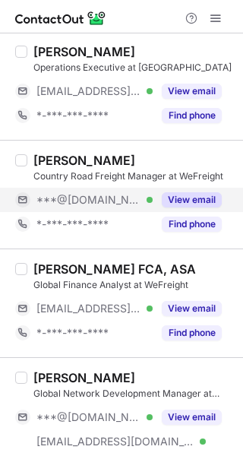
click at [178, 202] on button "View email" at bounding box center [192, 199] width 60 height 15
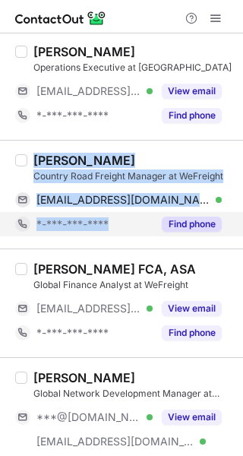
copy div "Önder Dayan Country Road Freight Manager at WeFreight uluonder@gmail.com Verifi…"
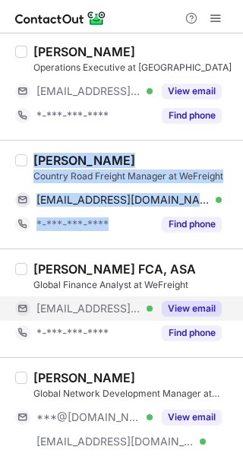
drag, startPoint x: 36, startPoint y: 161, endPoint x: 19, endPoint y: 303, distance: 143.3
click at [109, 232] on div "Önder Dayan Country Road Freight Manager at WeFreight uluonder@gmail.com Verifi…" at bounding box center [130, 195] width 207 height 84
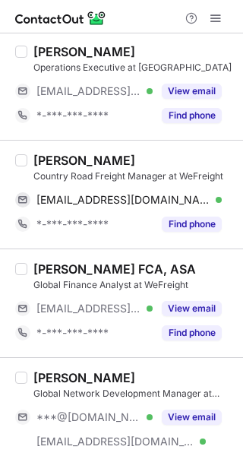
click at [126, 10] on div at bounding box center [121, 16] width 243 height 33
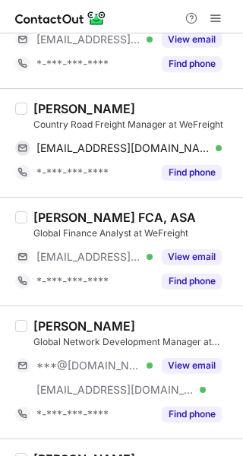
scroll to position [2359, 0]
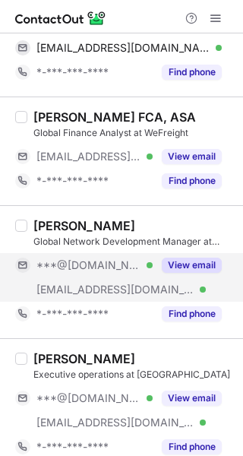
click at [186, 262] on button "View email" at bounding box center [192, 265] width 60 height 15
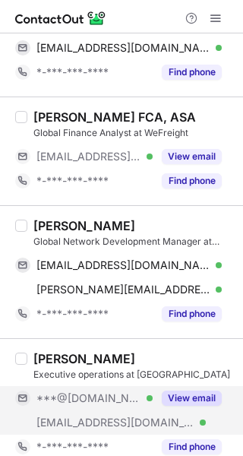
drag, startPoint x: 200, startPoint y: 393, endPoint x: 173, endPoint y: 387, distance: 27.3
click at [199, 393] on button "View email" at bounding box center [192, 398] width 60 height 15
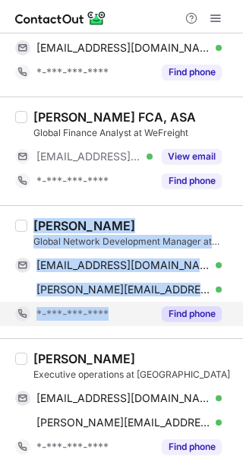
copy div "Ömer Bulduk Global Network Development Manager at WeFreight omer.bulduk@yahoo.c…"
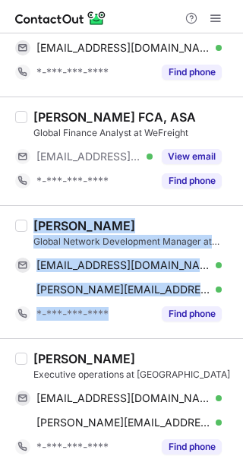
drag, startPoint x: 35, startPoint y: 222, endPoint x: 74, endPoint y: 327, distance: 111.9
click at [99, 310] on div "Ömer Bulduk Global Network Development Manager at WeFreight omer.bulduk@yahoo.c…" at bounding box center [130, 272] width 207 height 108
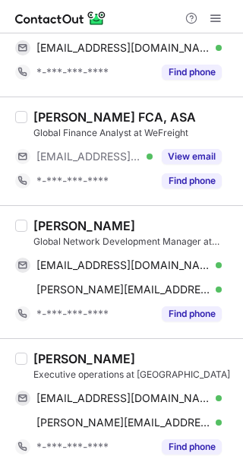
click at [154, 17] on div at bounding box center [121, 16] width 243 height 33
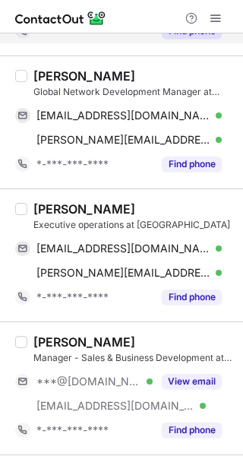
scroll to position [2587, 0]
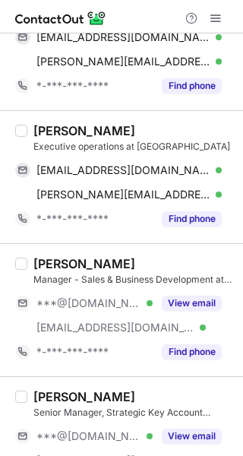
drag, startPoint x: 198, startPoint y: 303, endPoint x: 148, endPoint y: 262, distance: 64.9
click at [197, 302] on button "View email" at bounding box center [192, 303] width 60 height 15
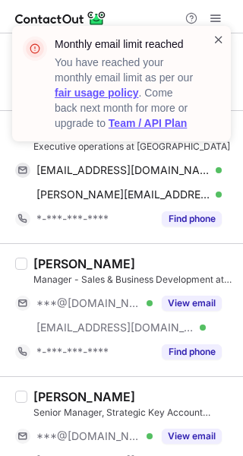
click at [215, 38] on span at bounding box center [219, 39] width 12 height 15
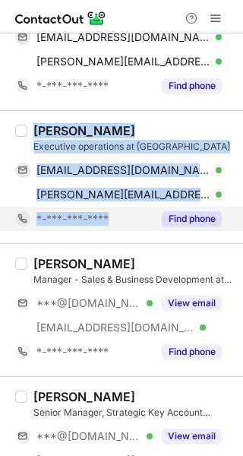
copy div "syed mouzam uddin Executive operations at WeFreight syedmouzamu@gmail.com Verif…"
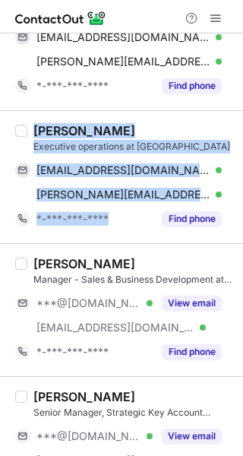
drag, startPoint x: 35, startPoint y: 130, endPoint x: 11, endPoint y: 267, distance: 139.1
click at [88, 225] on div "syed mouzam uddin Executive operations at WeFreight syedmouzamu@gmail.com Verif…" at bounding box center [130, 177] width 207 height 108
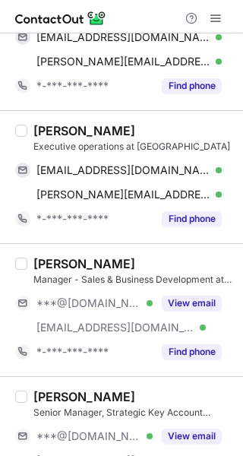
drag, startPoint x: 130, startPoint y: 11, endPoint x: 135, endPoint y: 19, distance: 9.3
click at [130, 11] on div at bounding box center [121, 16] width 243 height 33
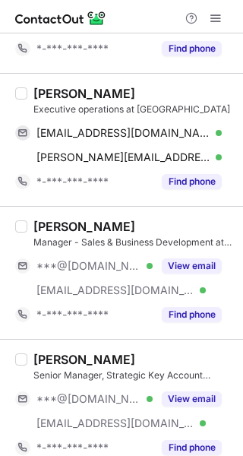
scroll to position [2640, 0]
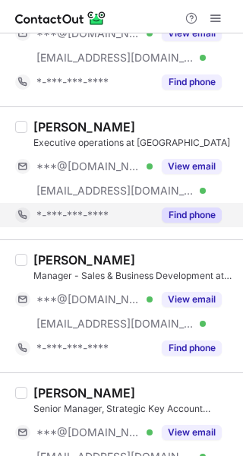
scroll to position [2689, 0]
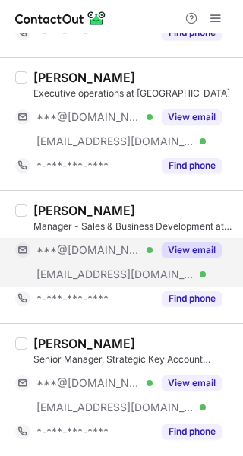
click at [177, 241] on div "View email" at bounding box center [187, 250] width 69 height 24
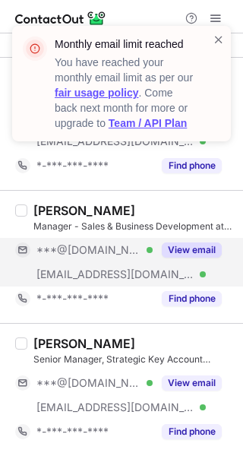
scroll to position [2640, 0]
